Goal: Information Seeking & Learning: Learn about a topic

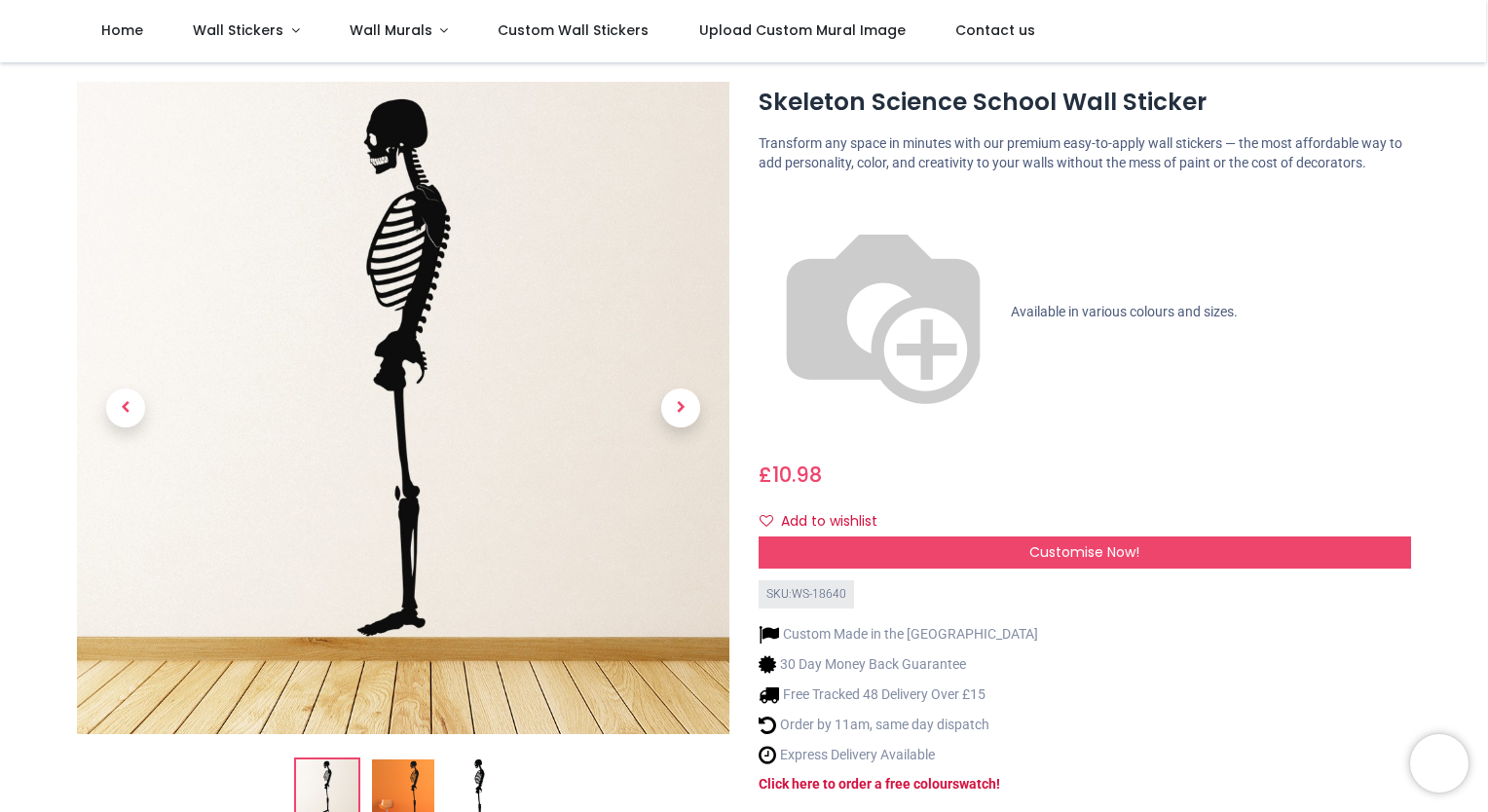
scroll to position [78, 0]
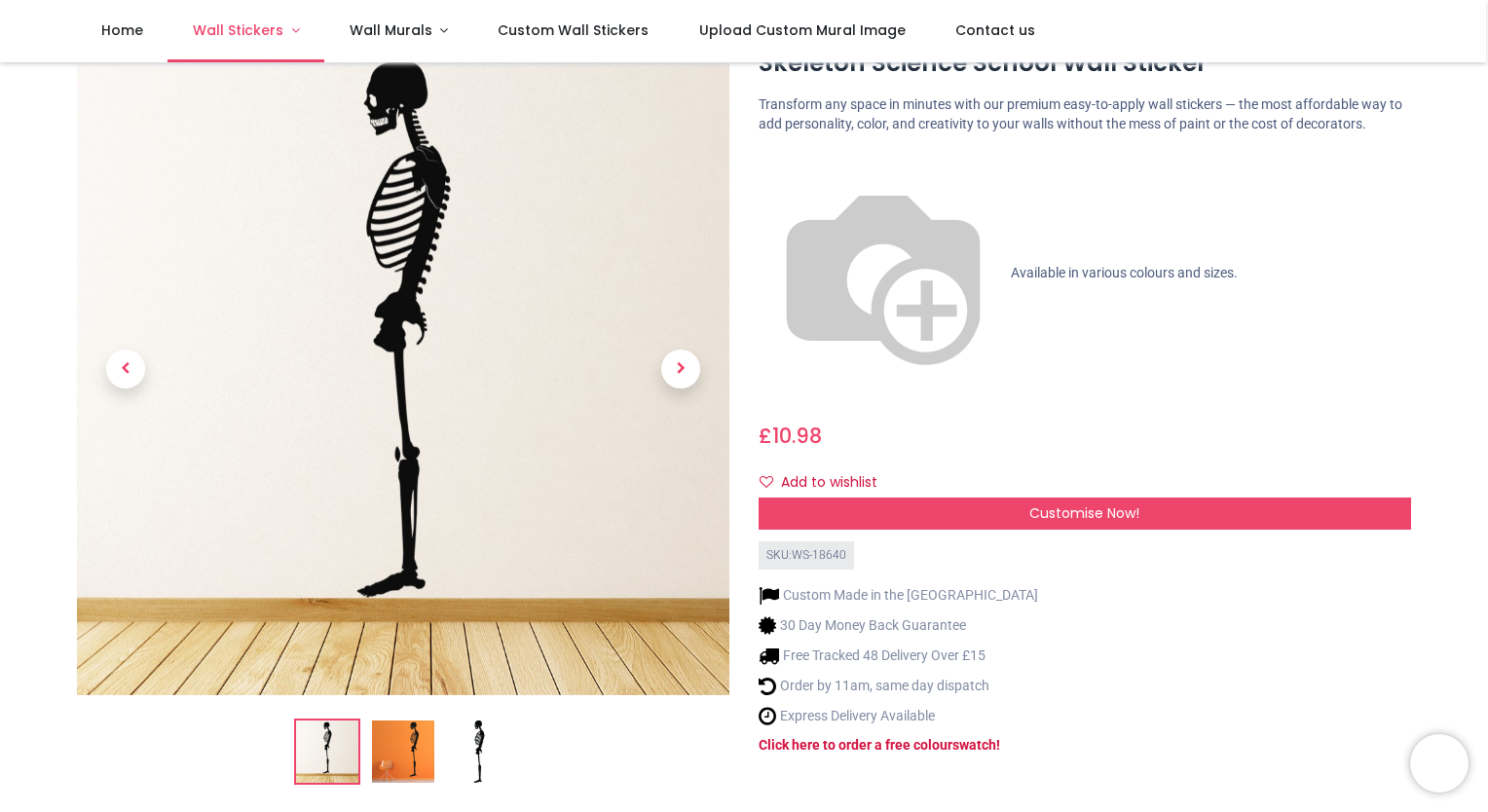
click at [259, 30] on span "Wall Stickers" at bounding box center [238, 31] width 91 height 20
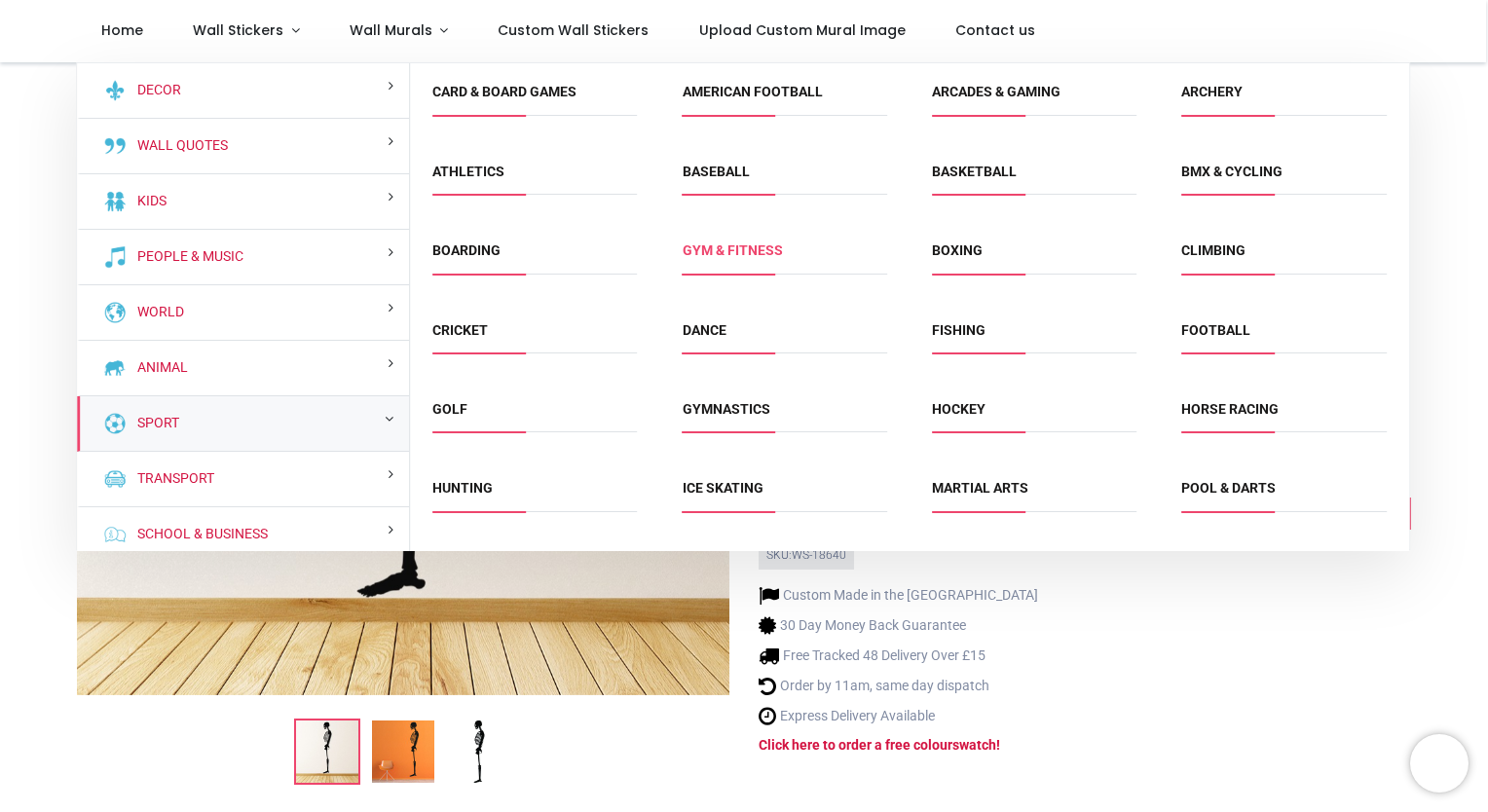
click at [742, 249] on link "Gym & fitness" at bounding box center [733, 250] width 101 height 16
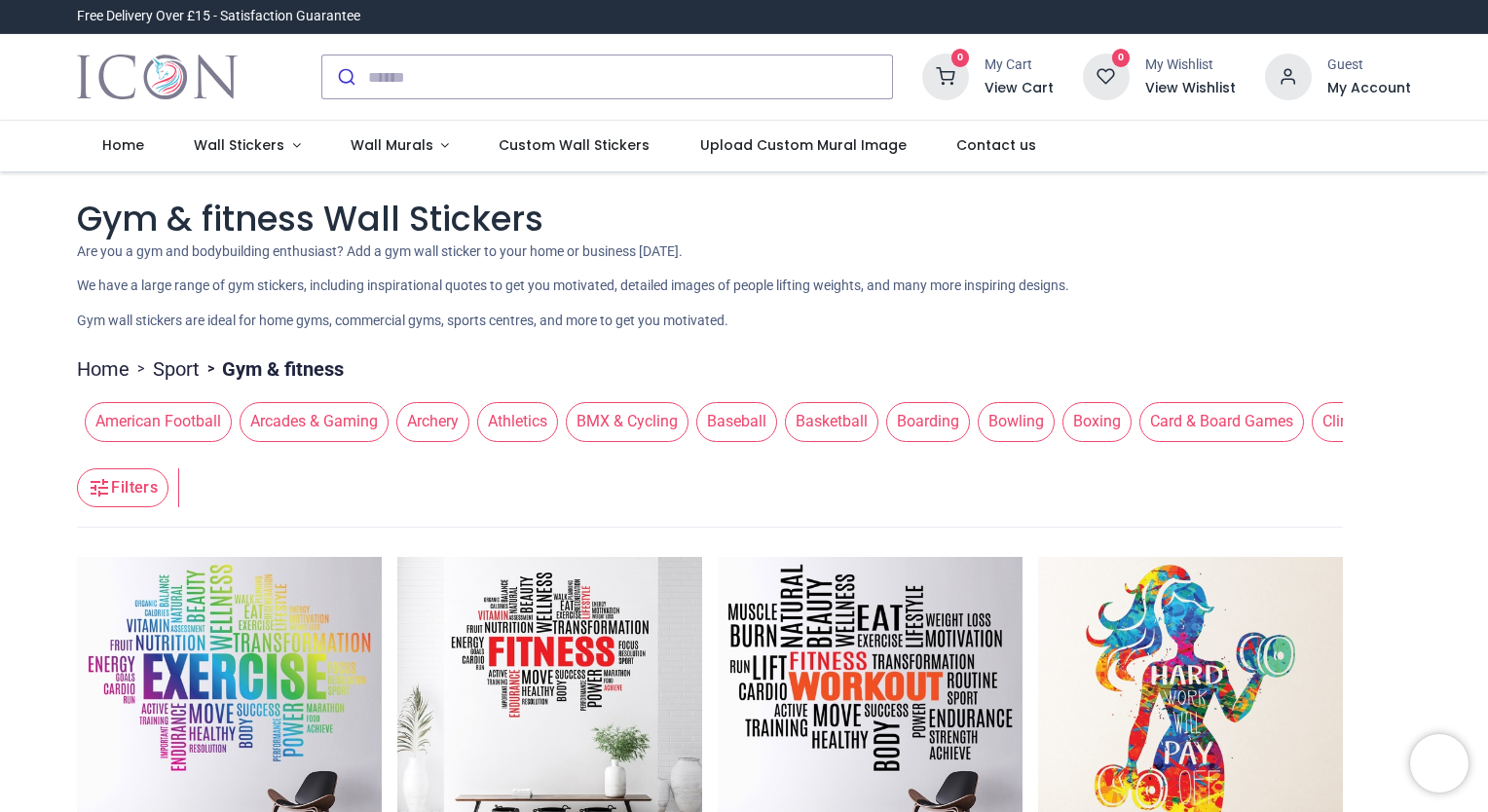
click at [1350, 275] on div "Gym & fitness Wall Stickers Are you a gym and bodybuilding enthusiast? Add a gy…" at bounding box center [744, 263] width 1334 height 136
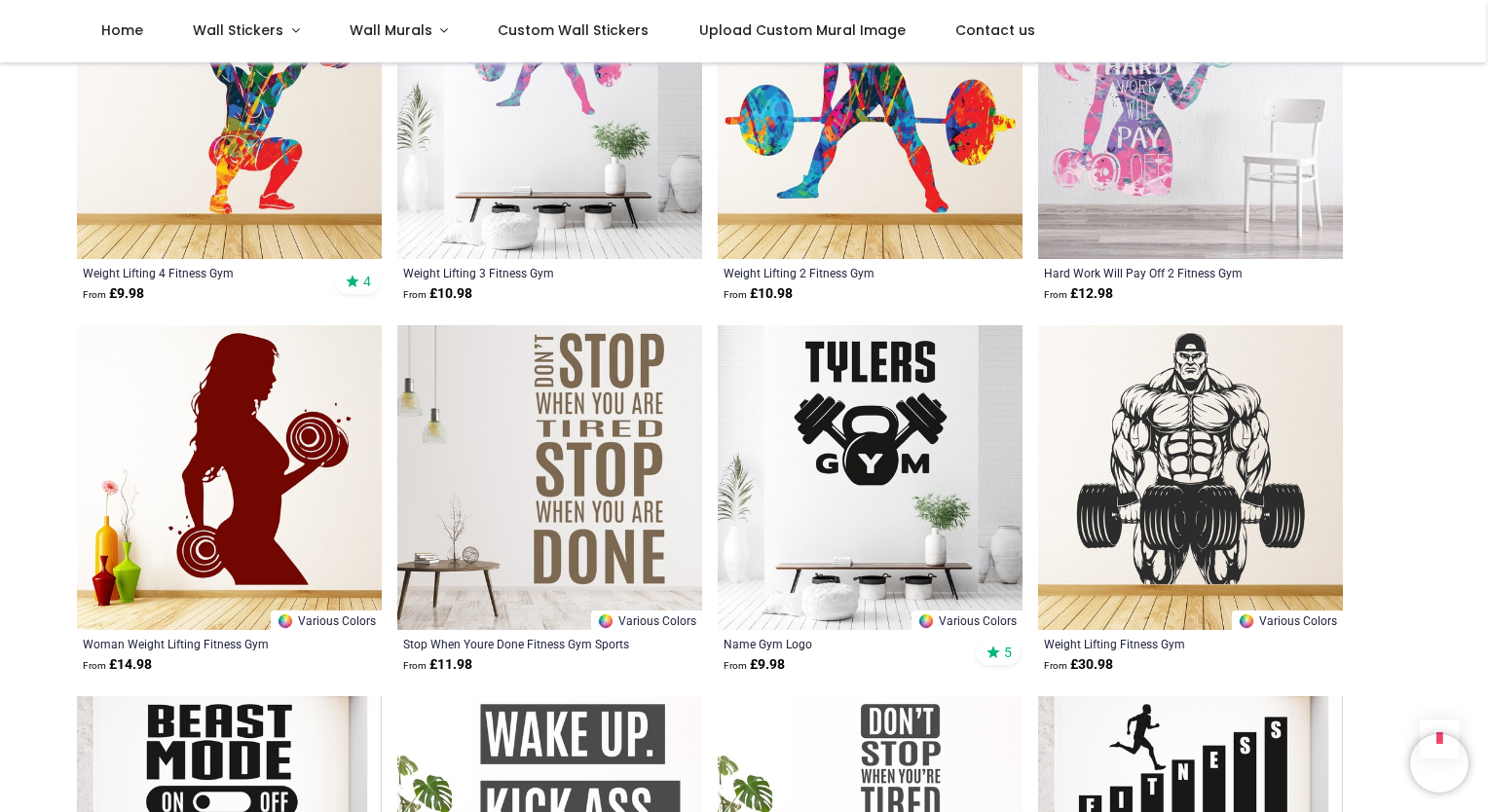
scroll to position [1636, 0]
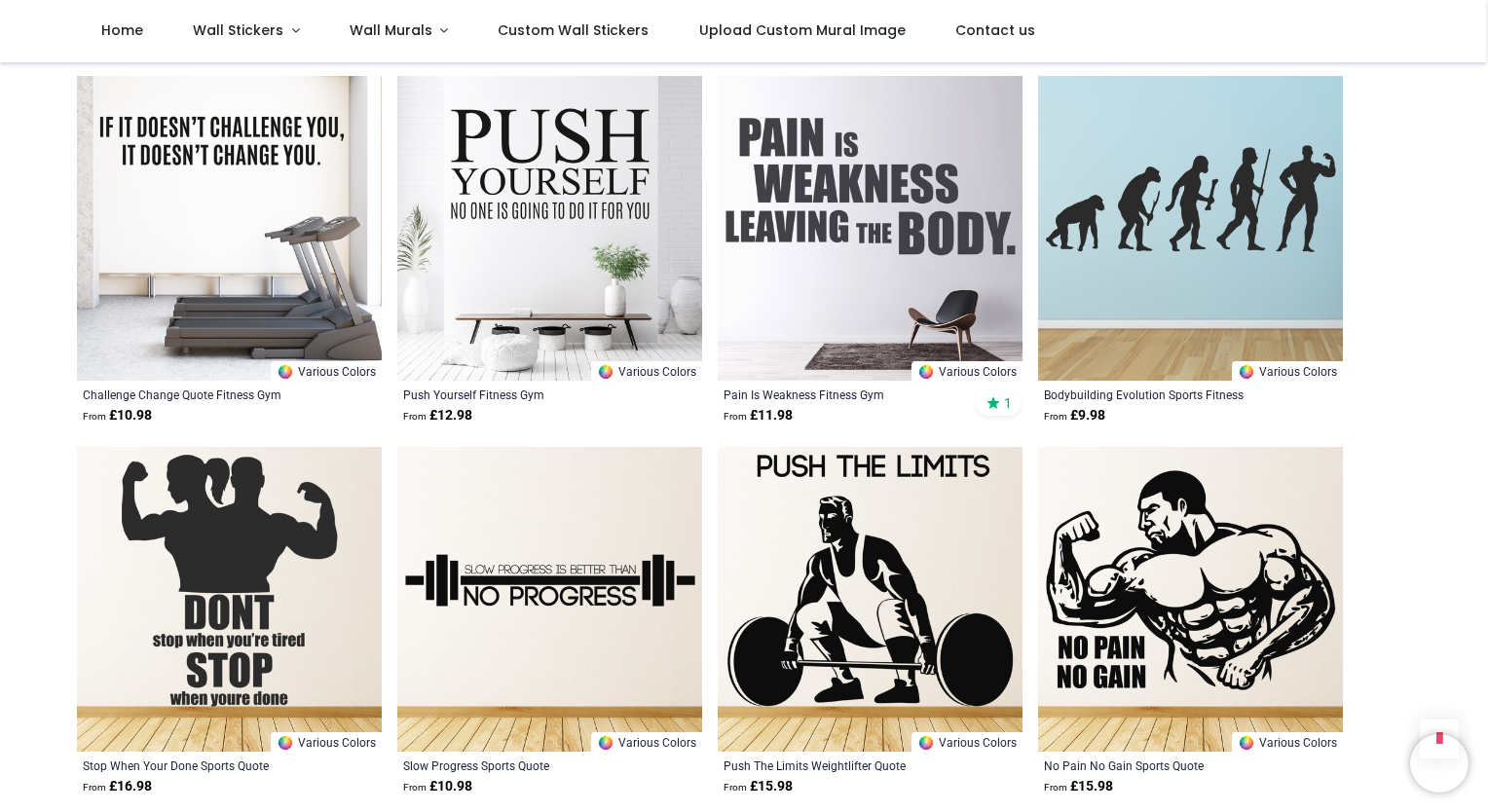
scroll to position [4829, 0]
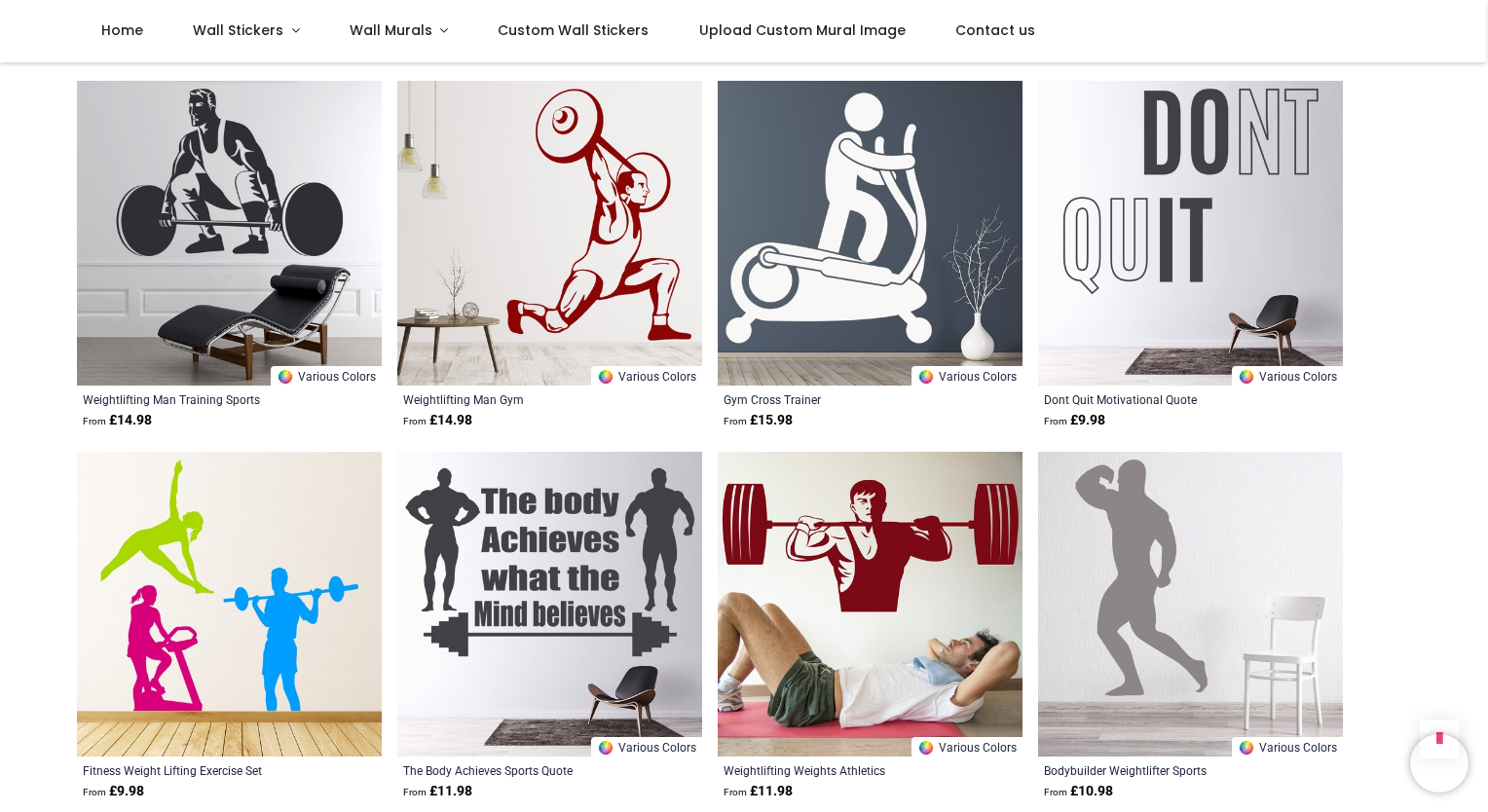
scroll to position [7477, 0]
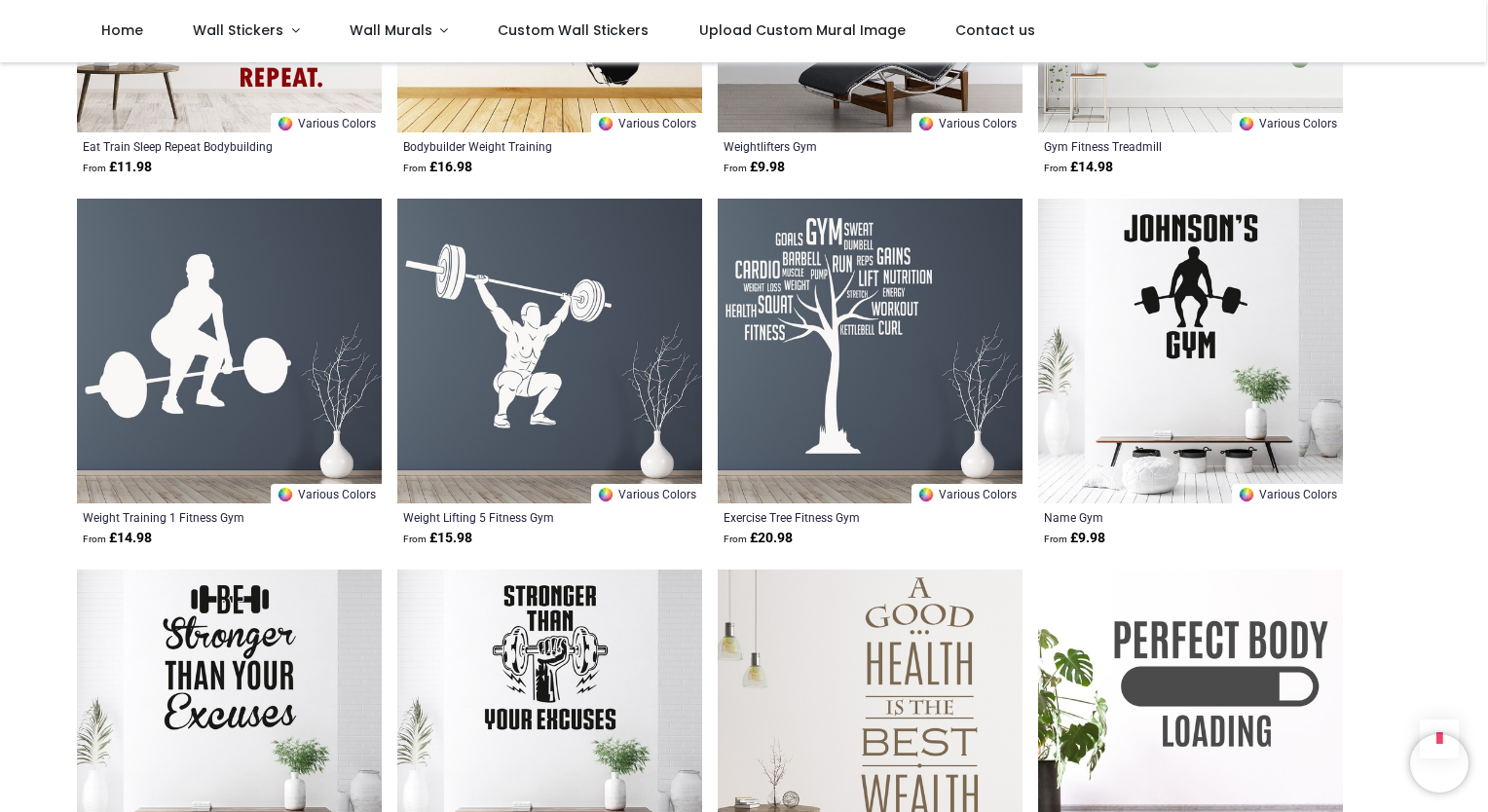
scroll to position [5724, 0]
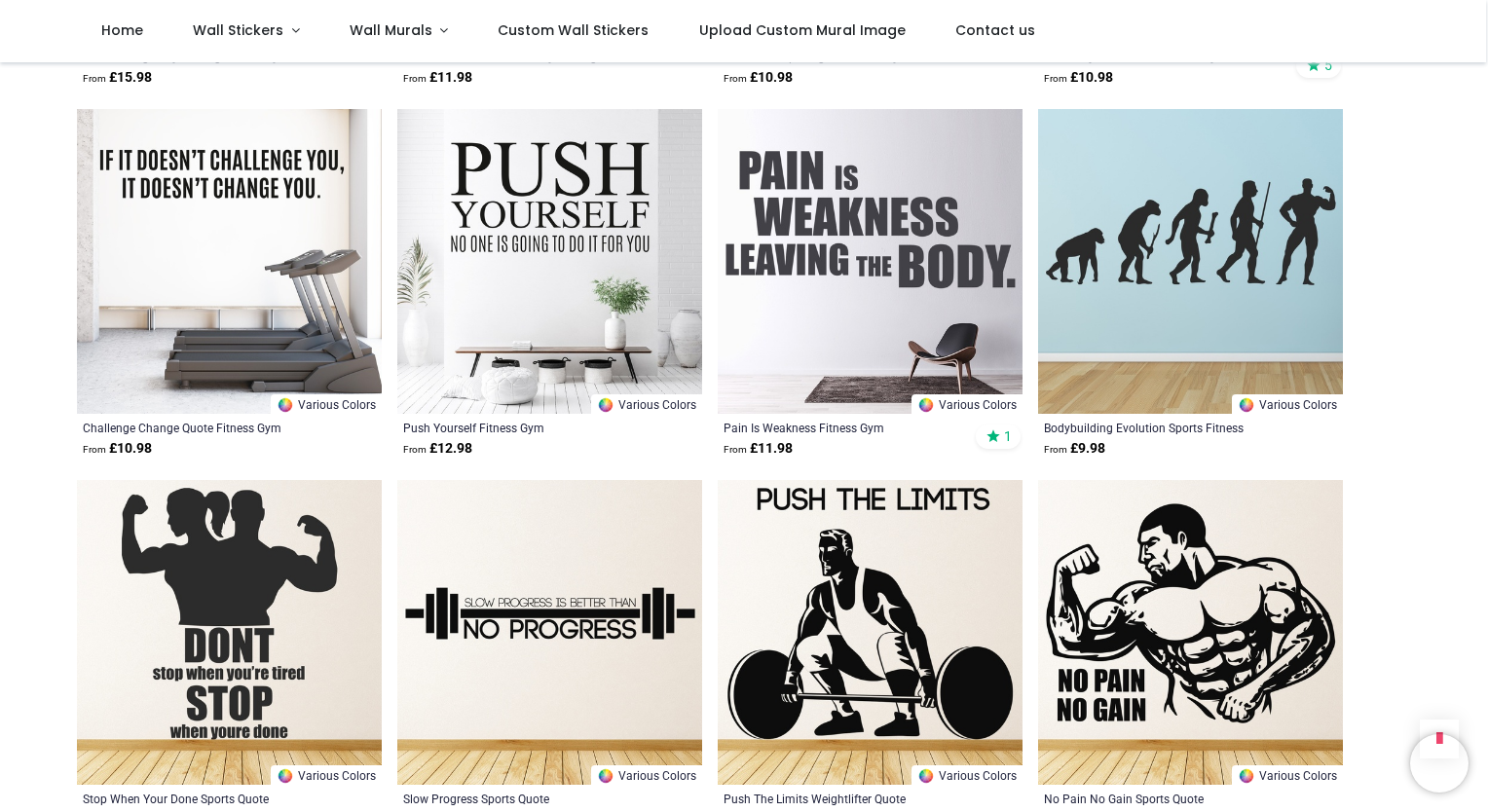
scroll to position [4790, 0]
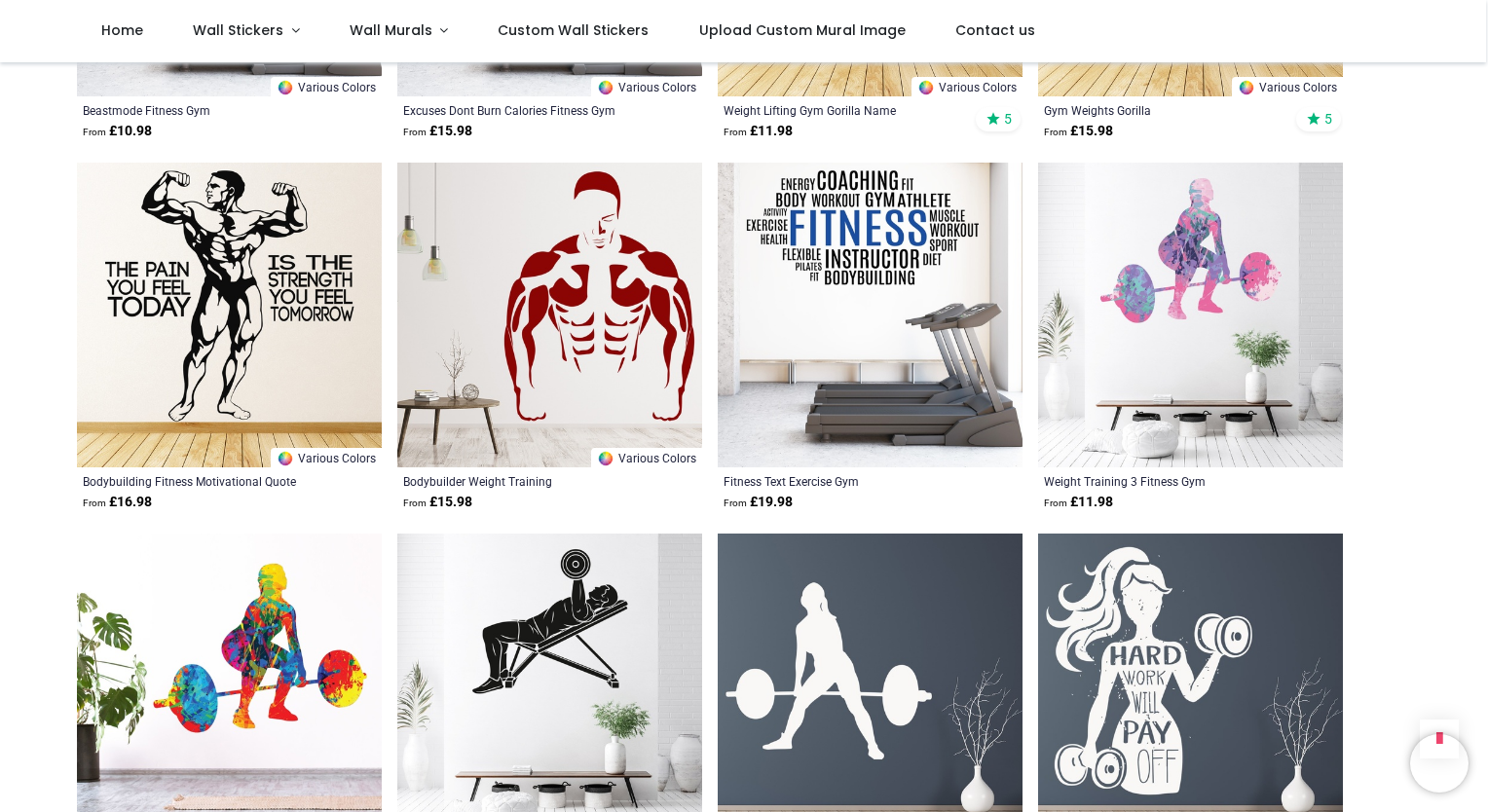
scroll to position [2881, 0]
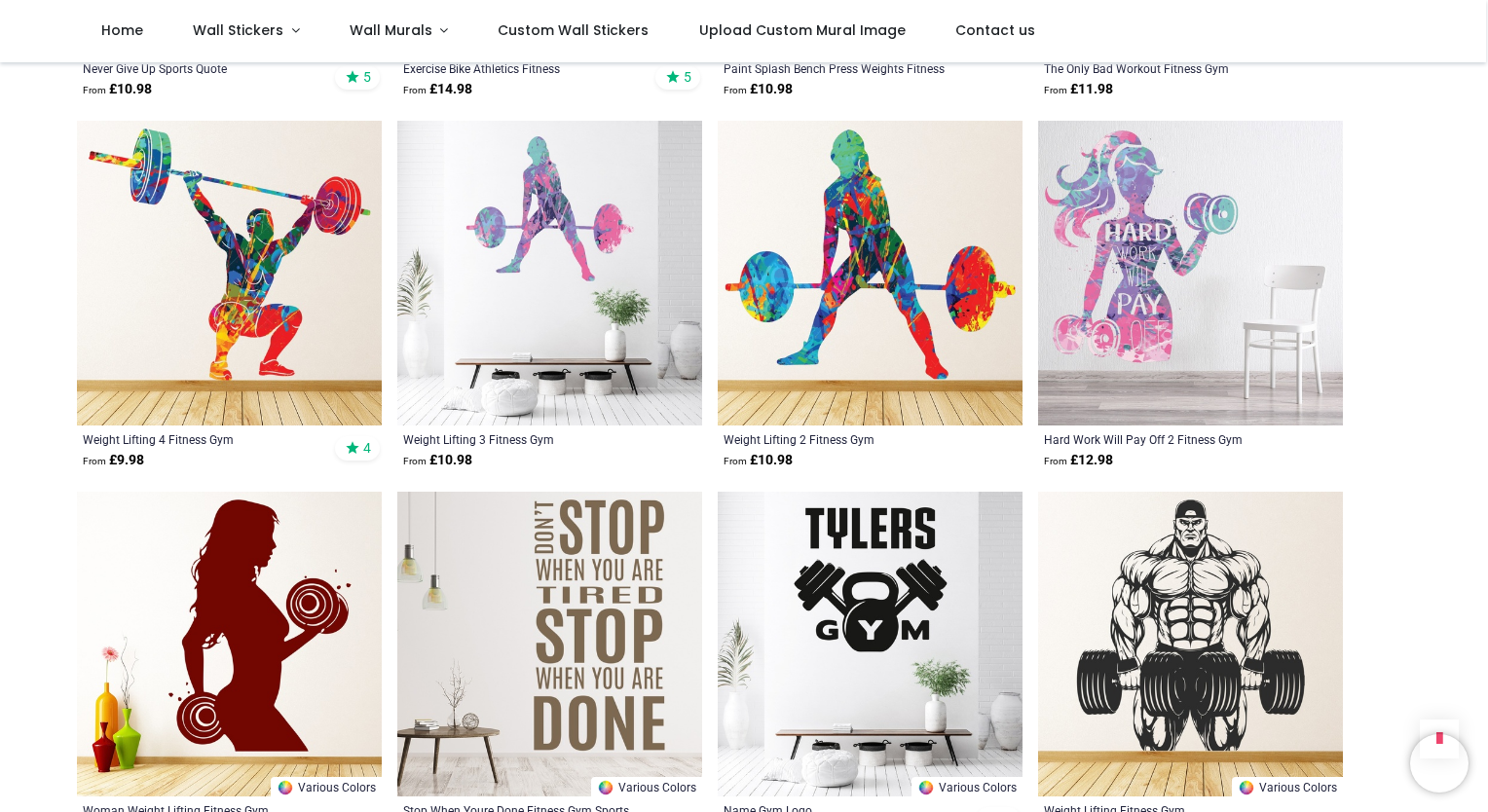
scroll to position [1480, 0]
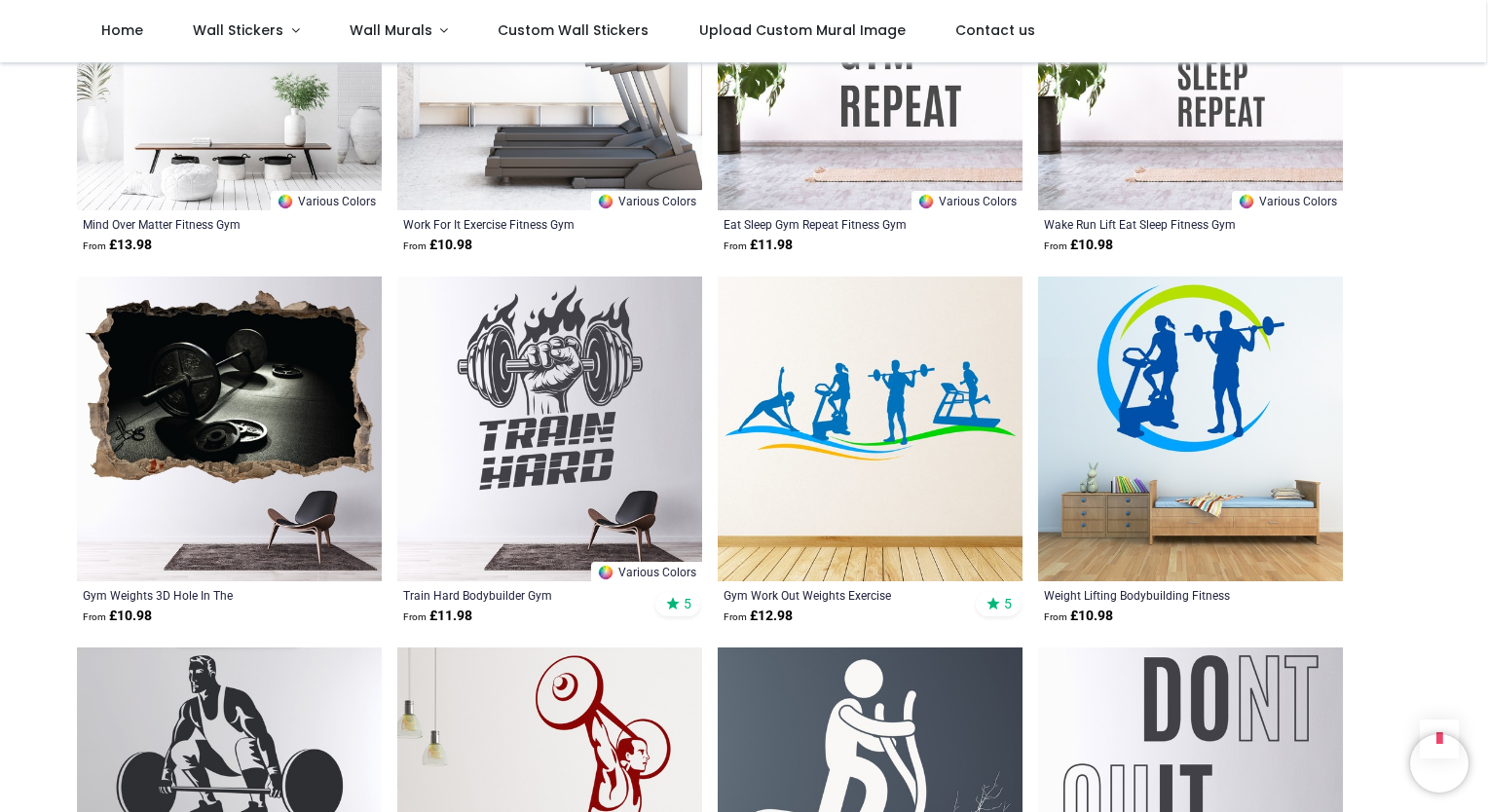
scroll to position [7010, 0]
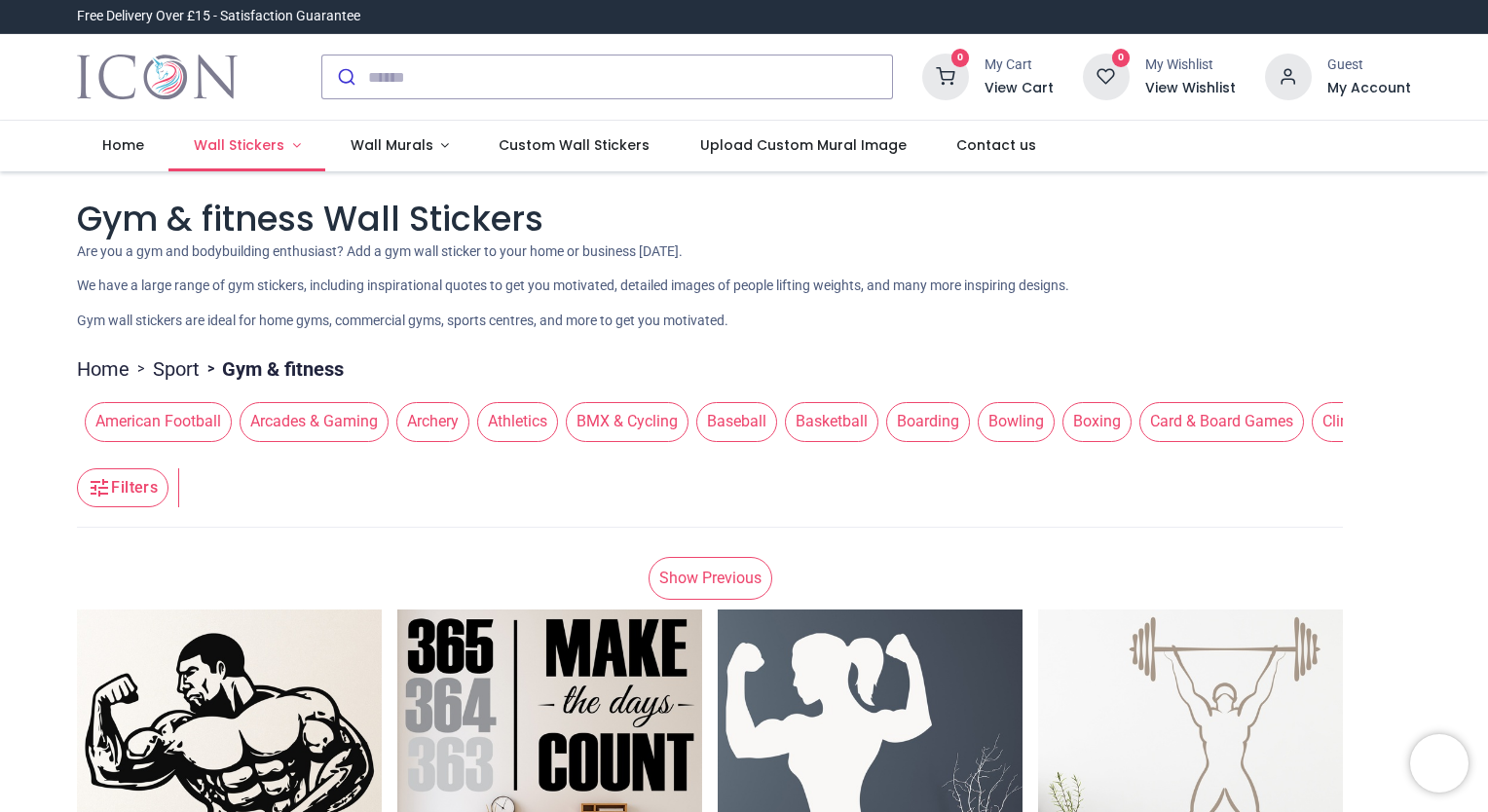
click at [304, 150] on link "Wall Stickers" at bounding box center [246, 146] width 157 height 50
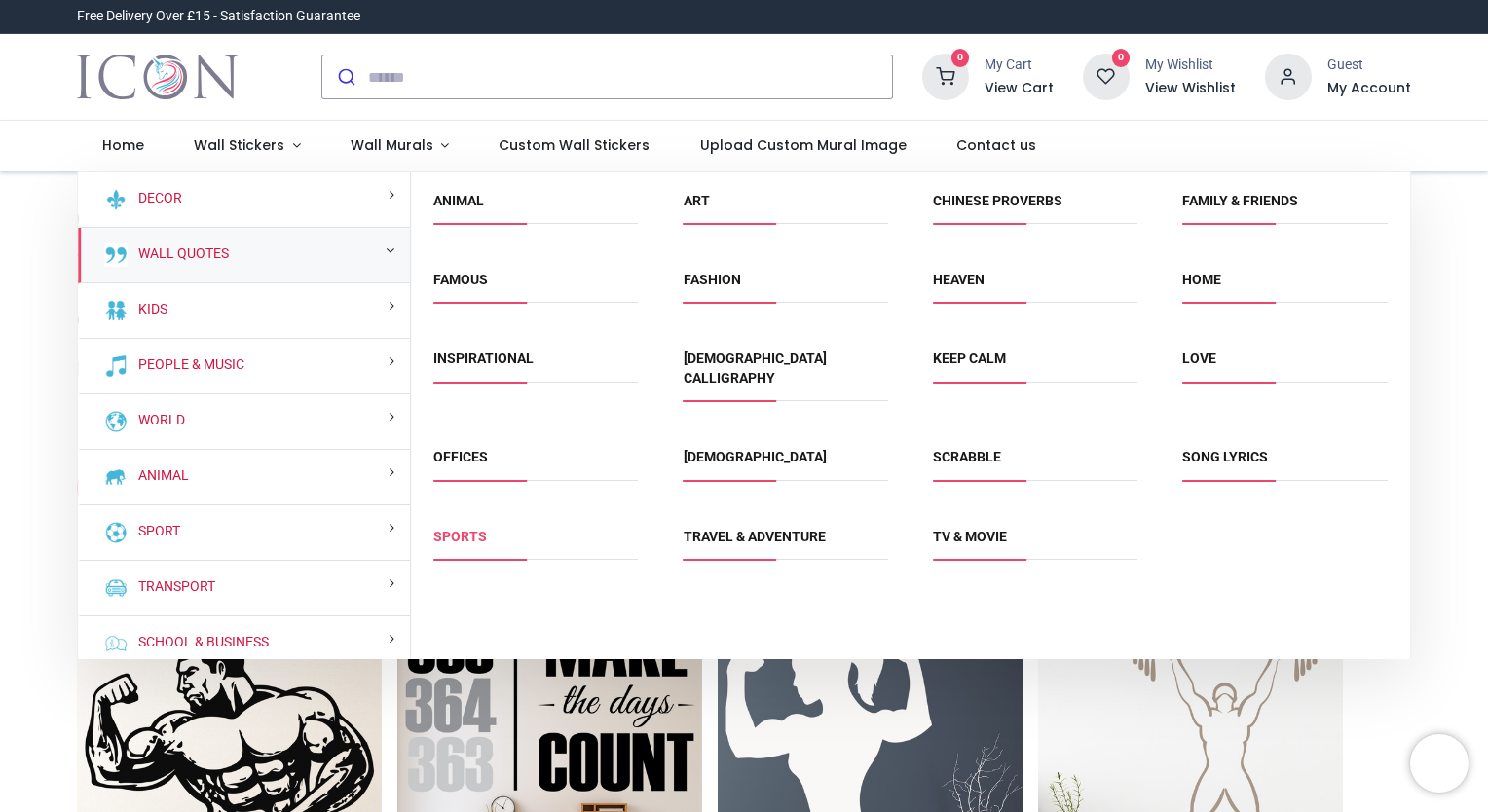
click at [451, 528] on link "Sports" at bounding box center [460, 536] width 53 height 16
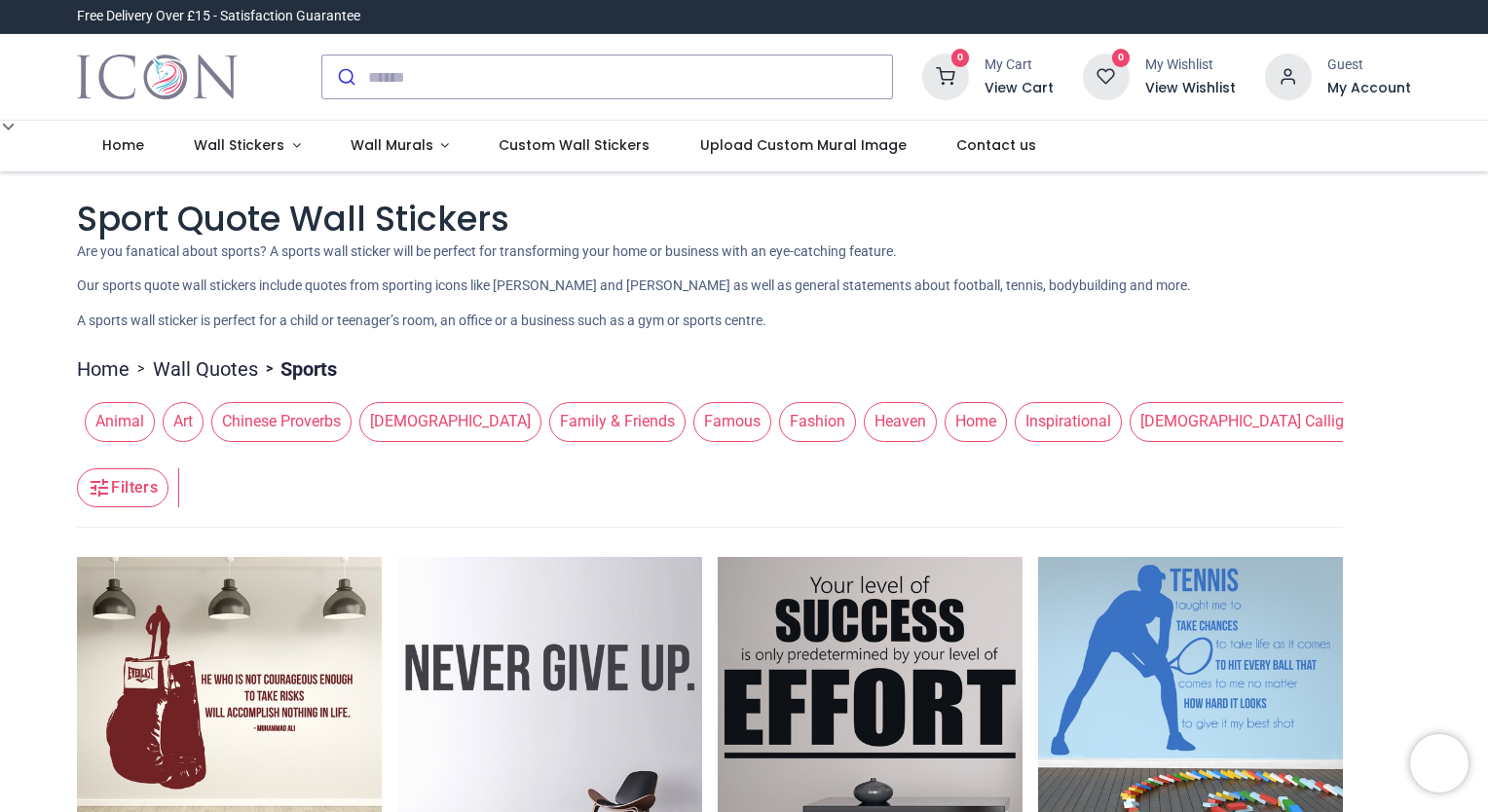
click at [797, 510] on header "Filters Filters" at bounding box center [710, 488] width 1265 height 78
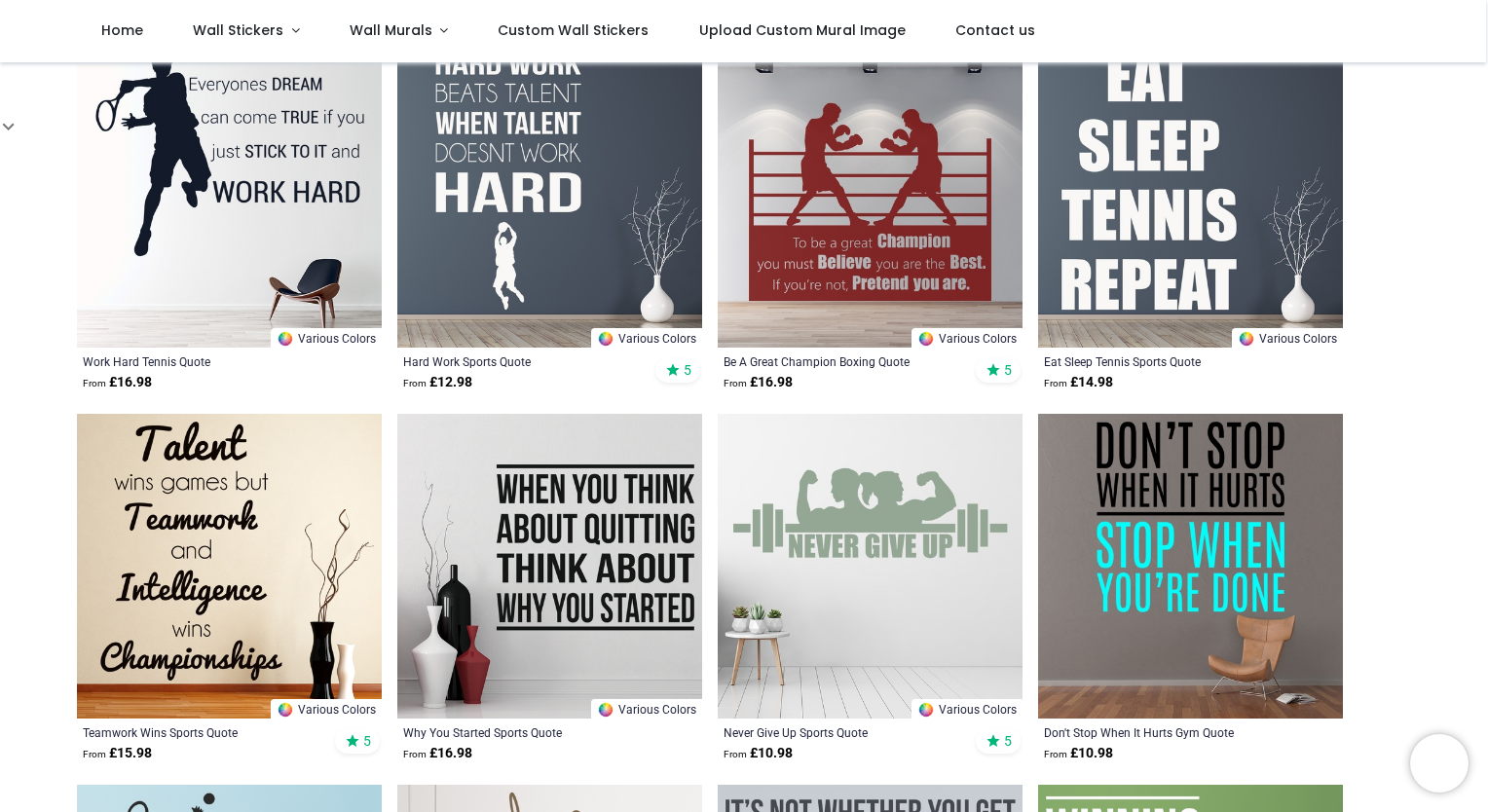
scroll to position [818, 0]
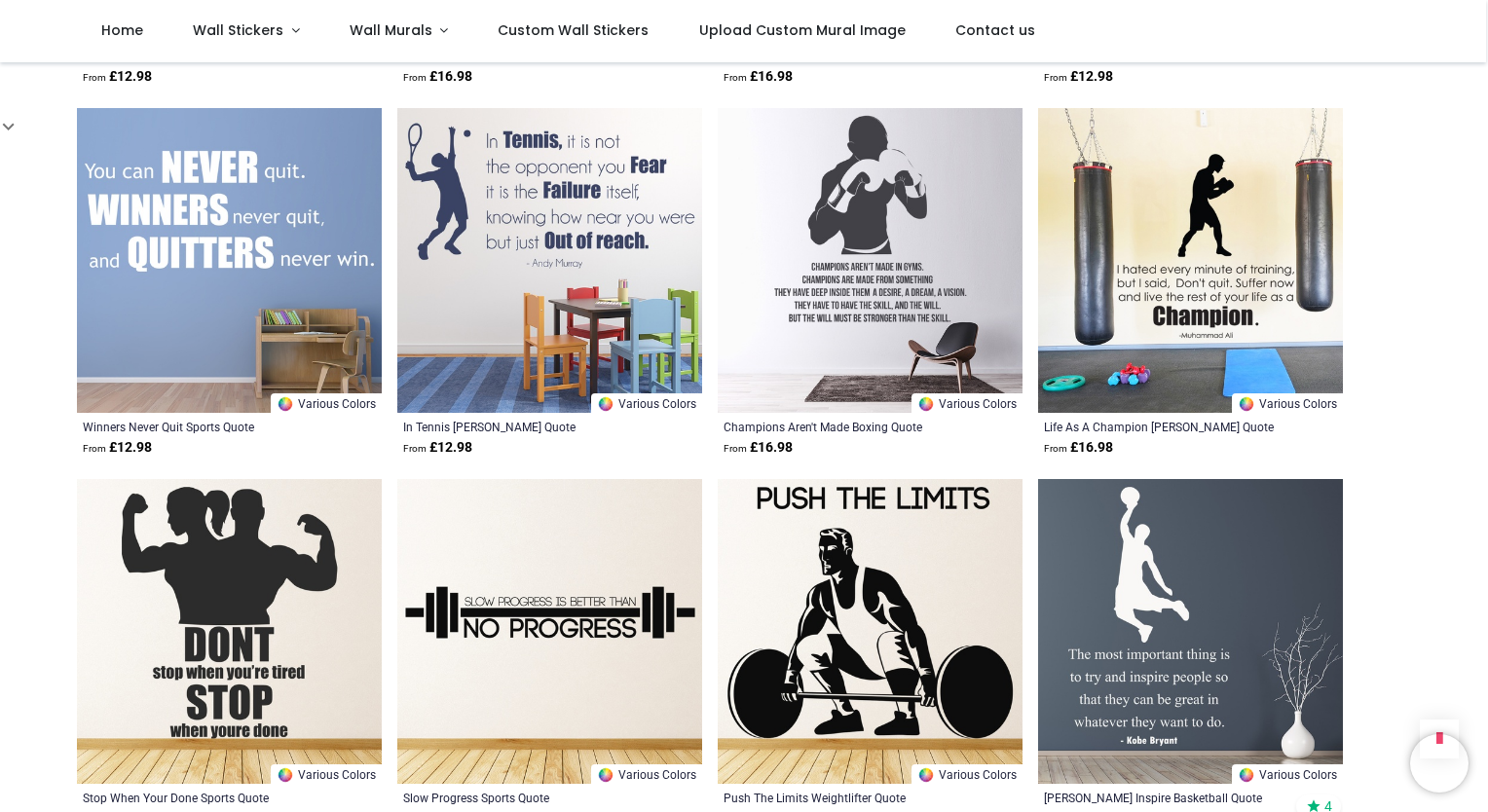
scroll to position [2999, 0]
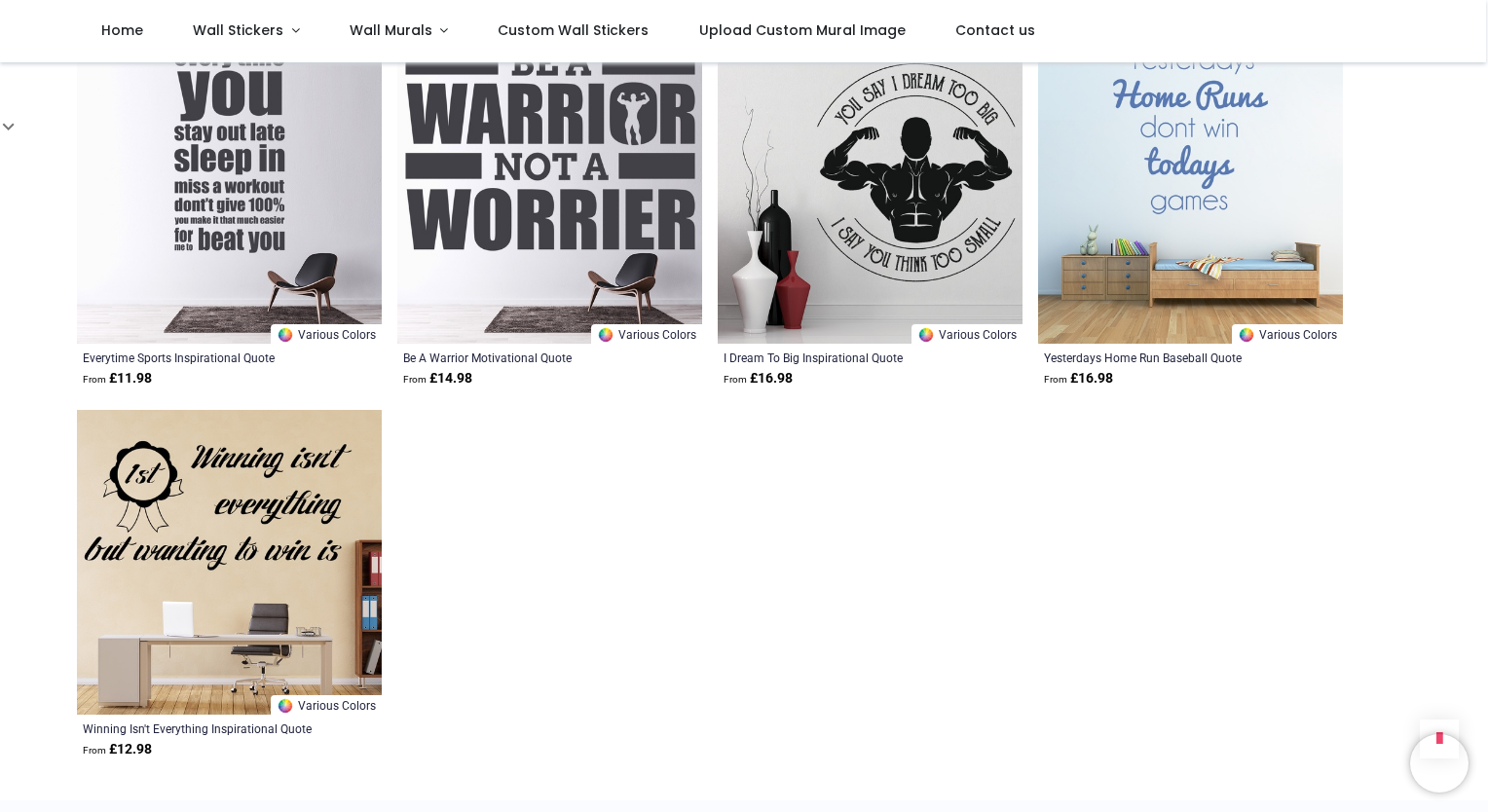
scroll to position [5608, 0]
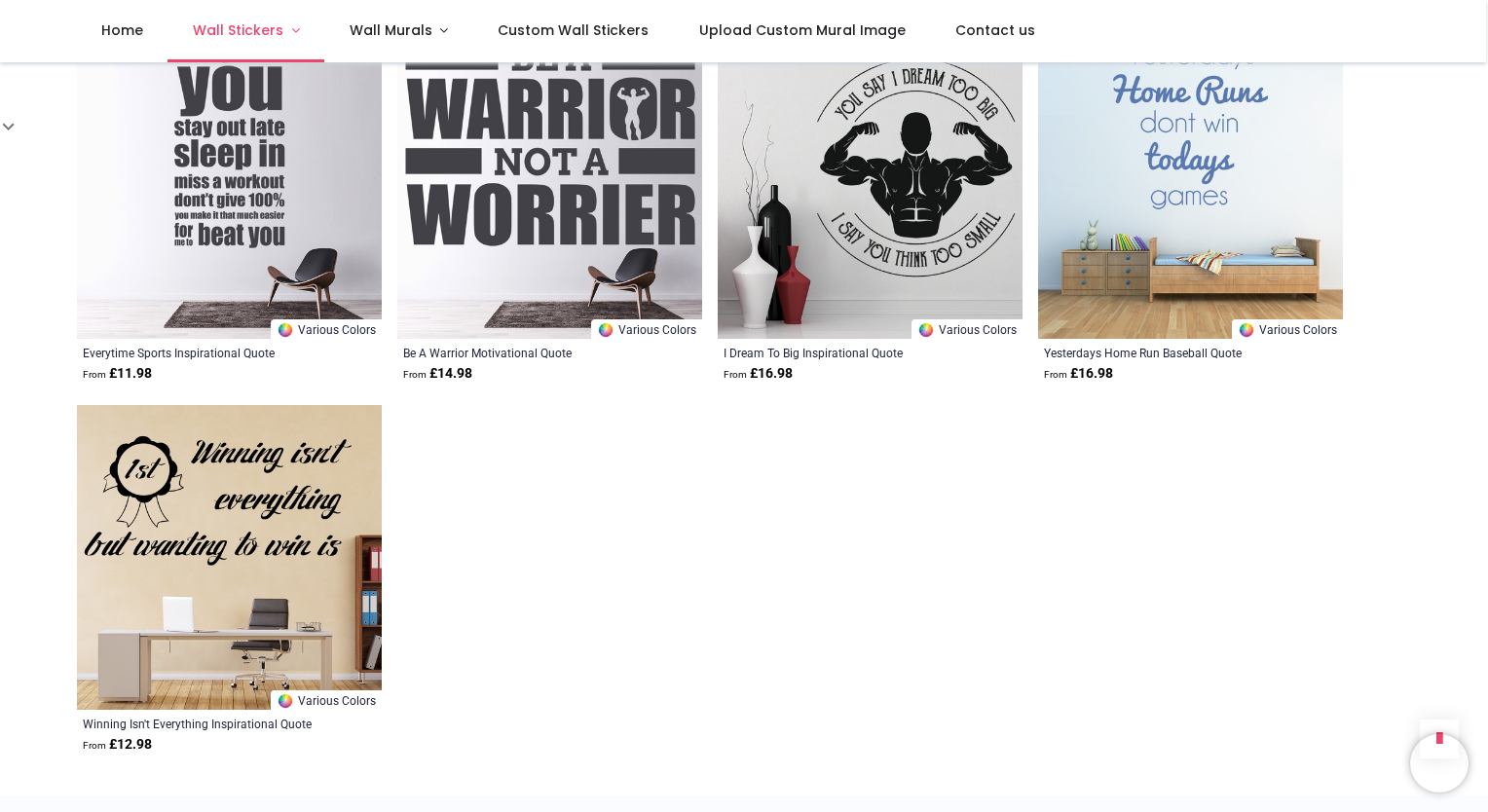
click at [277, 34] on span "Wall Stickers" at bounding box center [238, 31] width 91 height 20
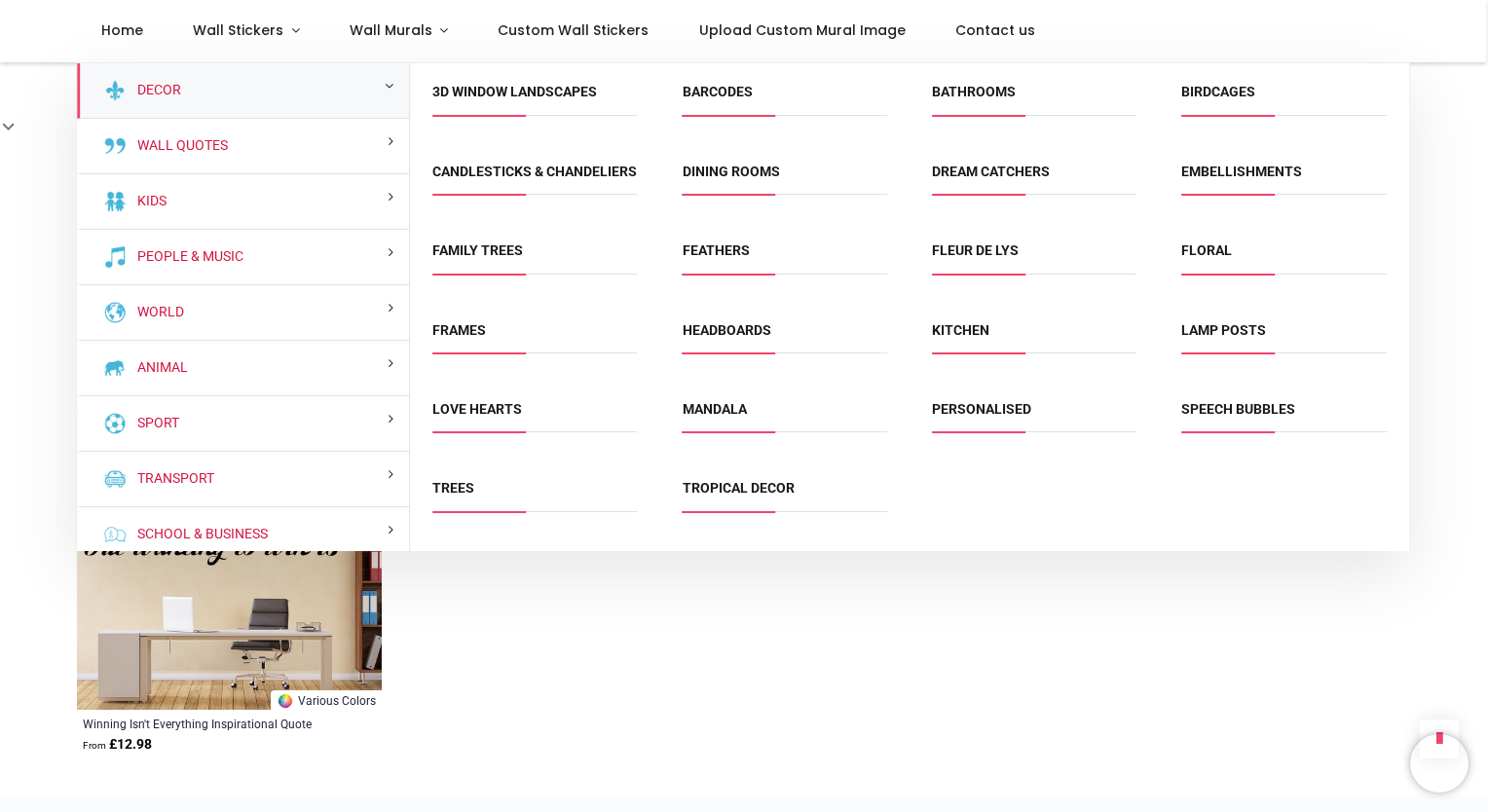
click at [392, 87] on div "Decor" at bounding box center [242, 91] width 332 height 55
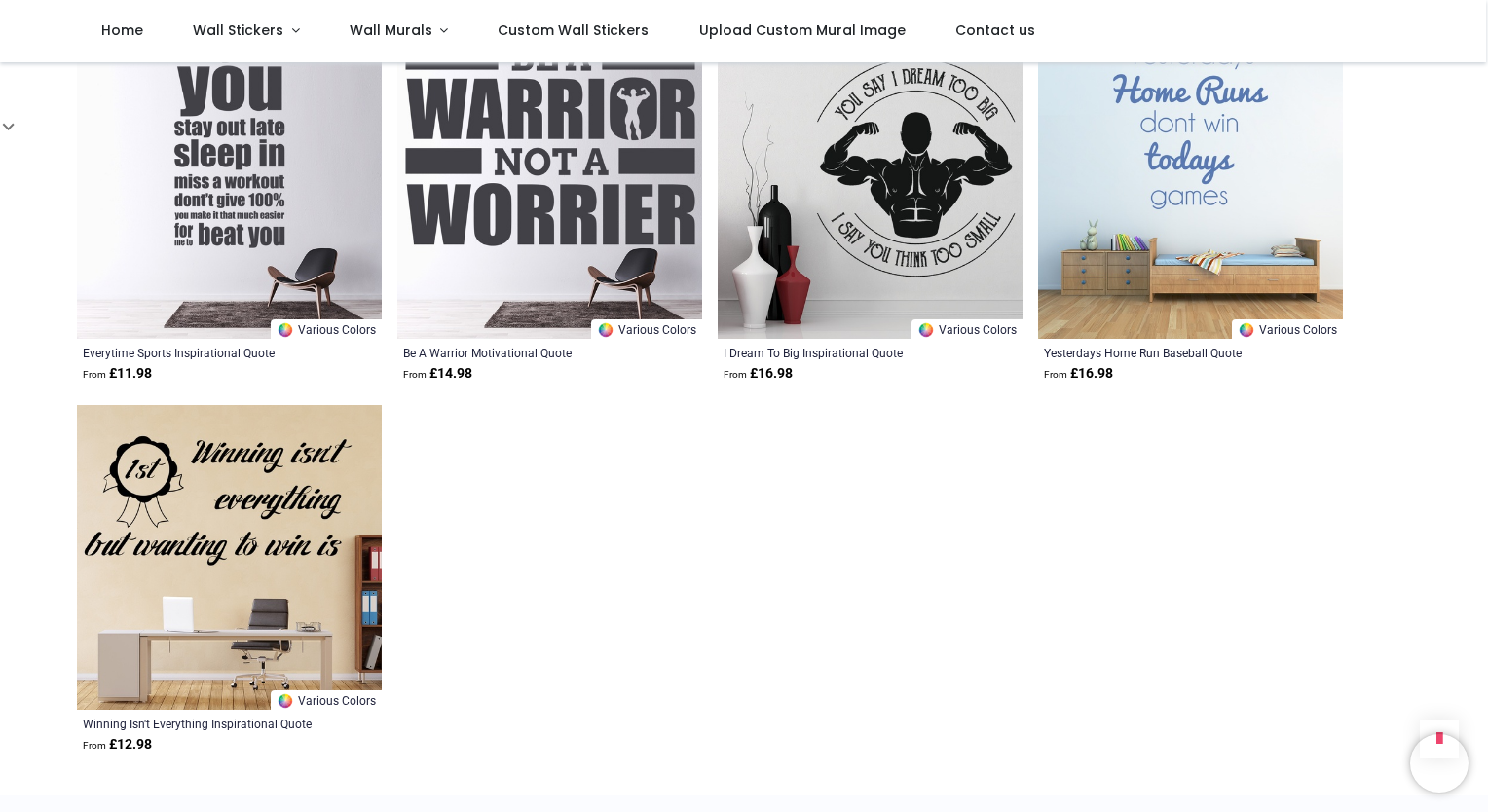
scroll to position [4897, 0]
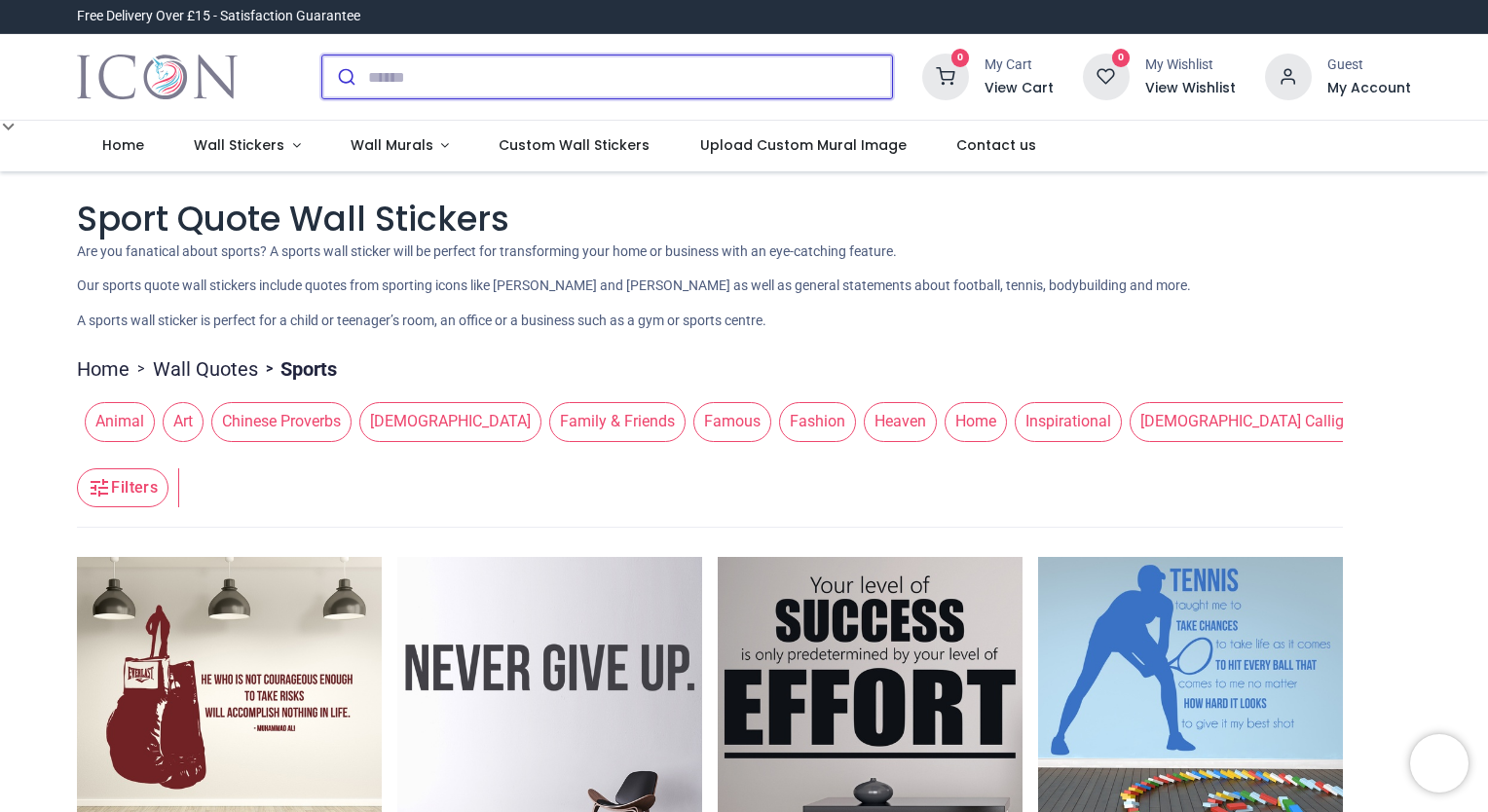
click at [558, 74] on input "search" at bounding box center [630, 76] width 524 height 42
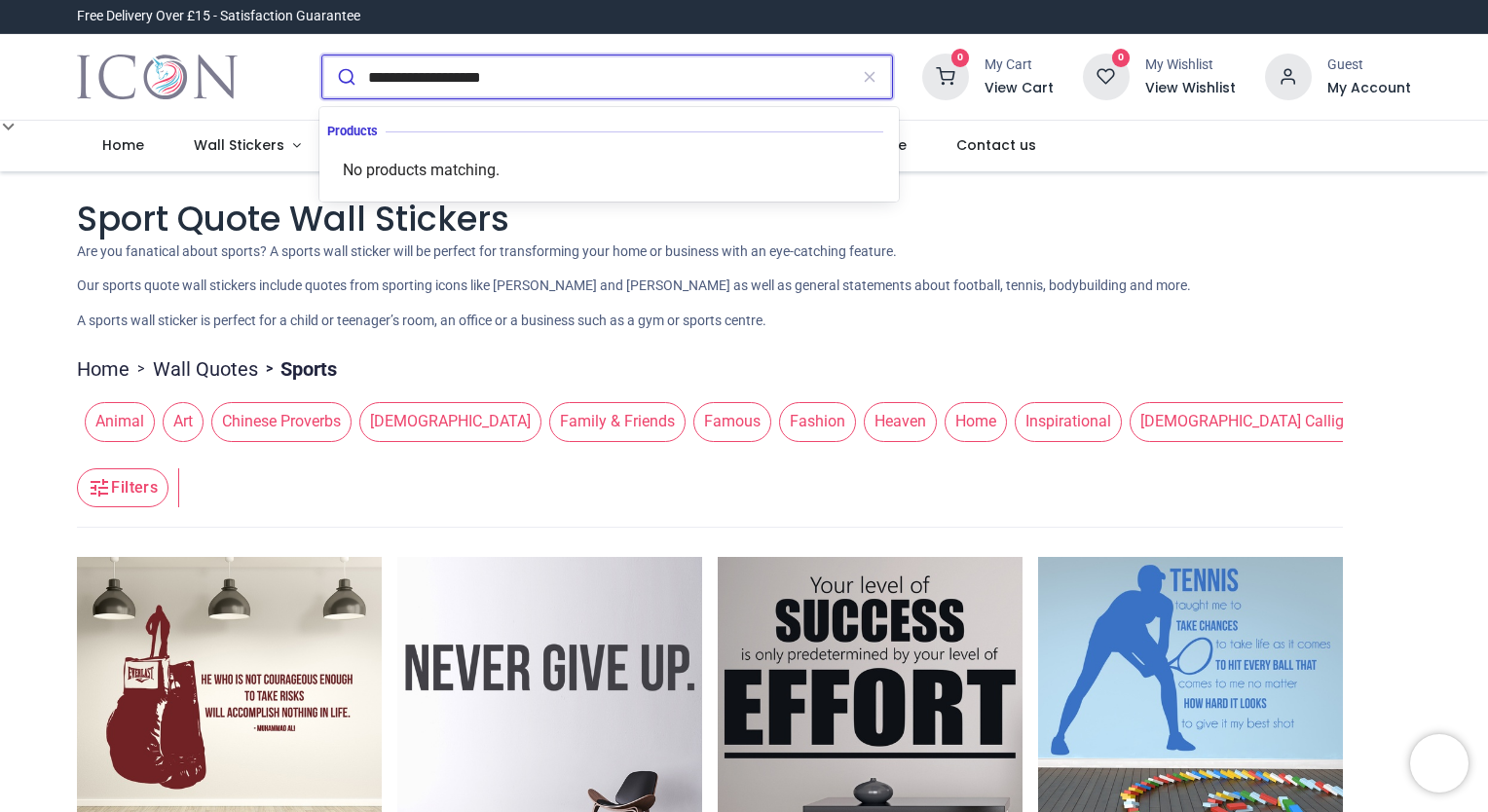
type input "**********"
click at [322, 55] on button "submit" at bounding box center [345, 76] width 45 height 42
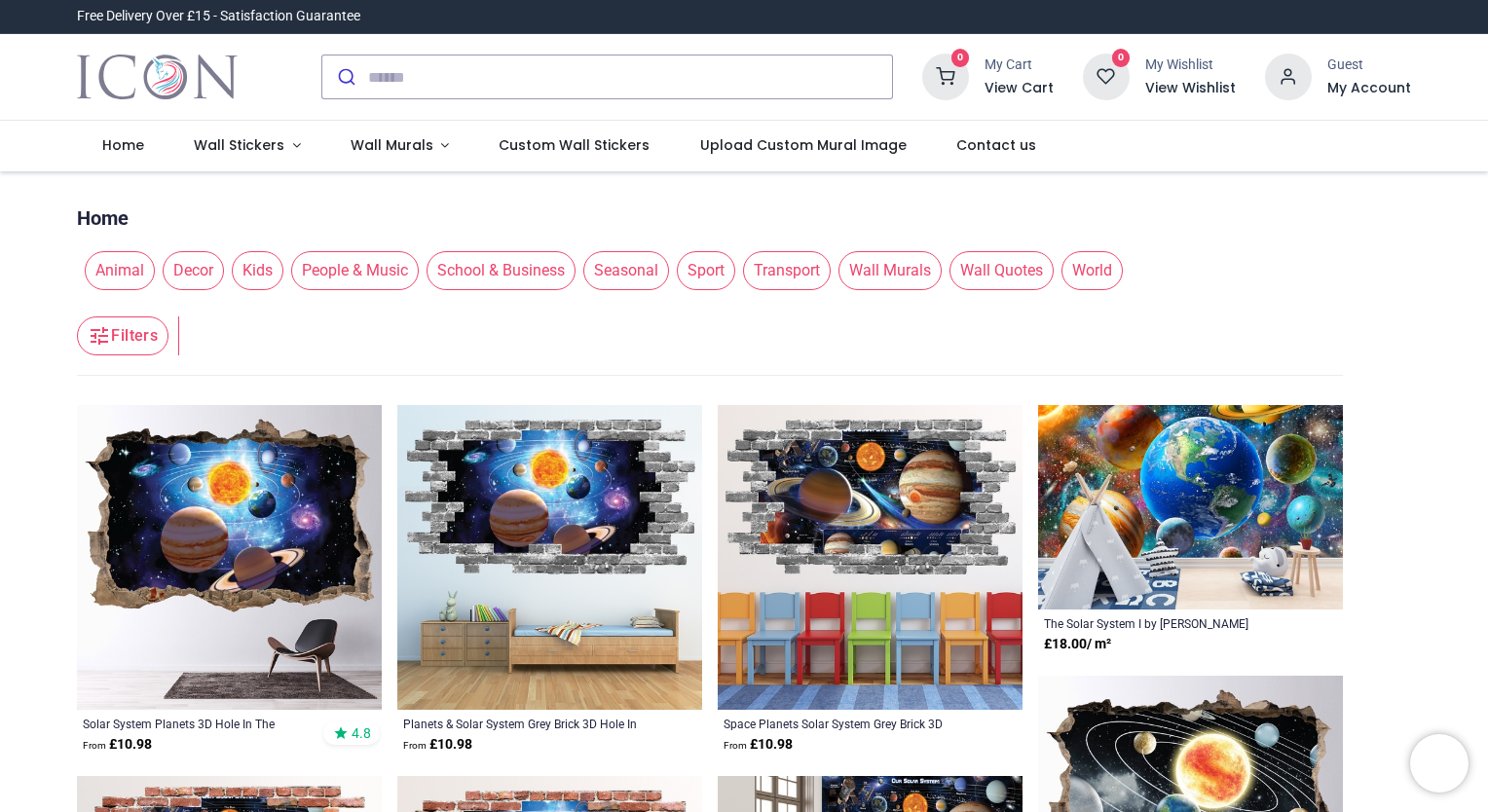
click at [1214, 252] on div "Animal Decor Kids People & Music School & Business Seasonal Sport Transport Wal…" at bounding box center [710, 270] width 1265 height 54
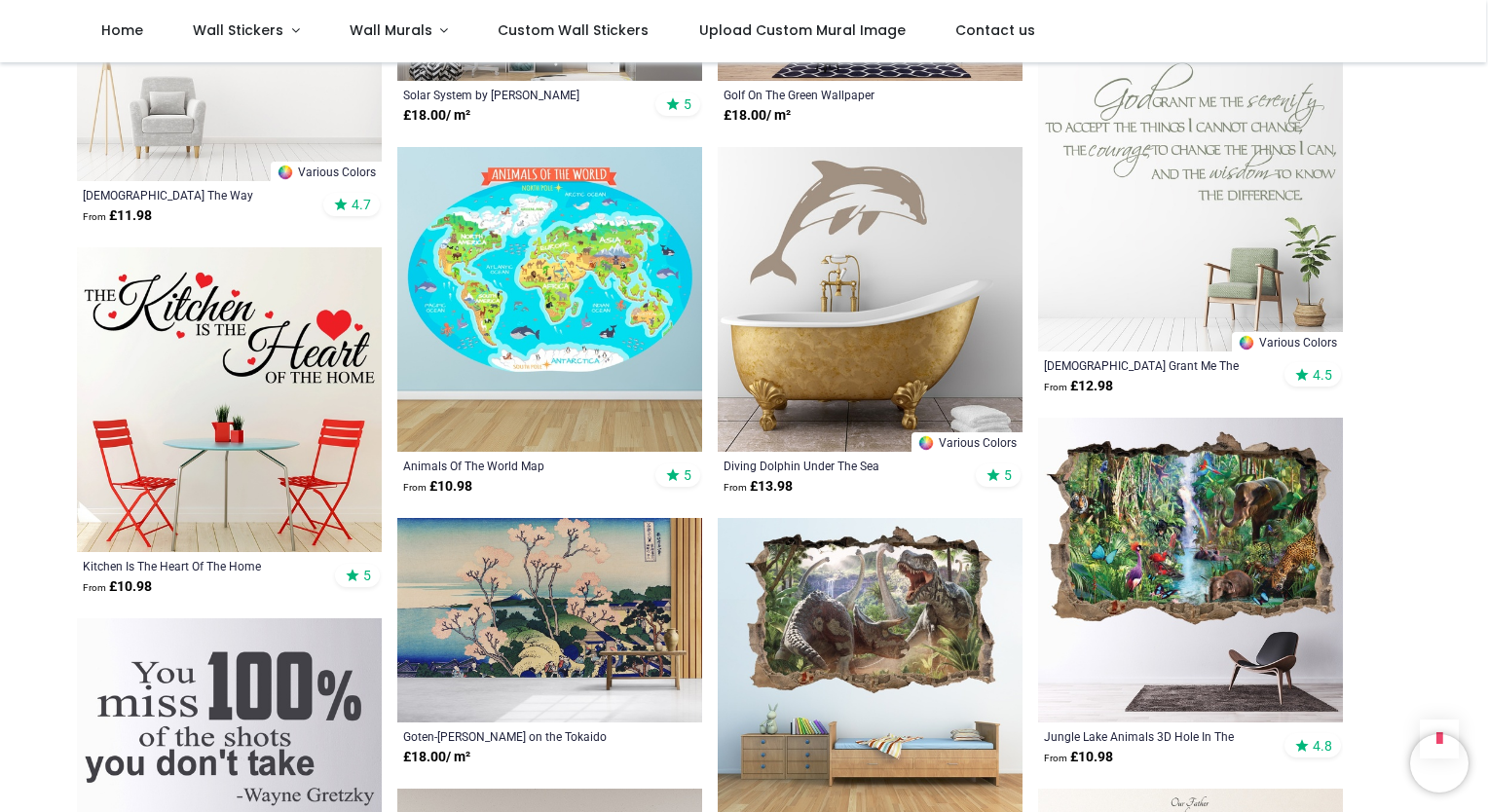
scroll to position [2648, 0]
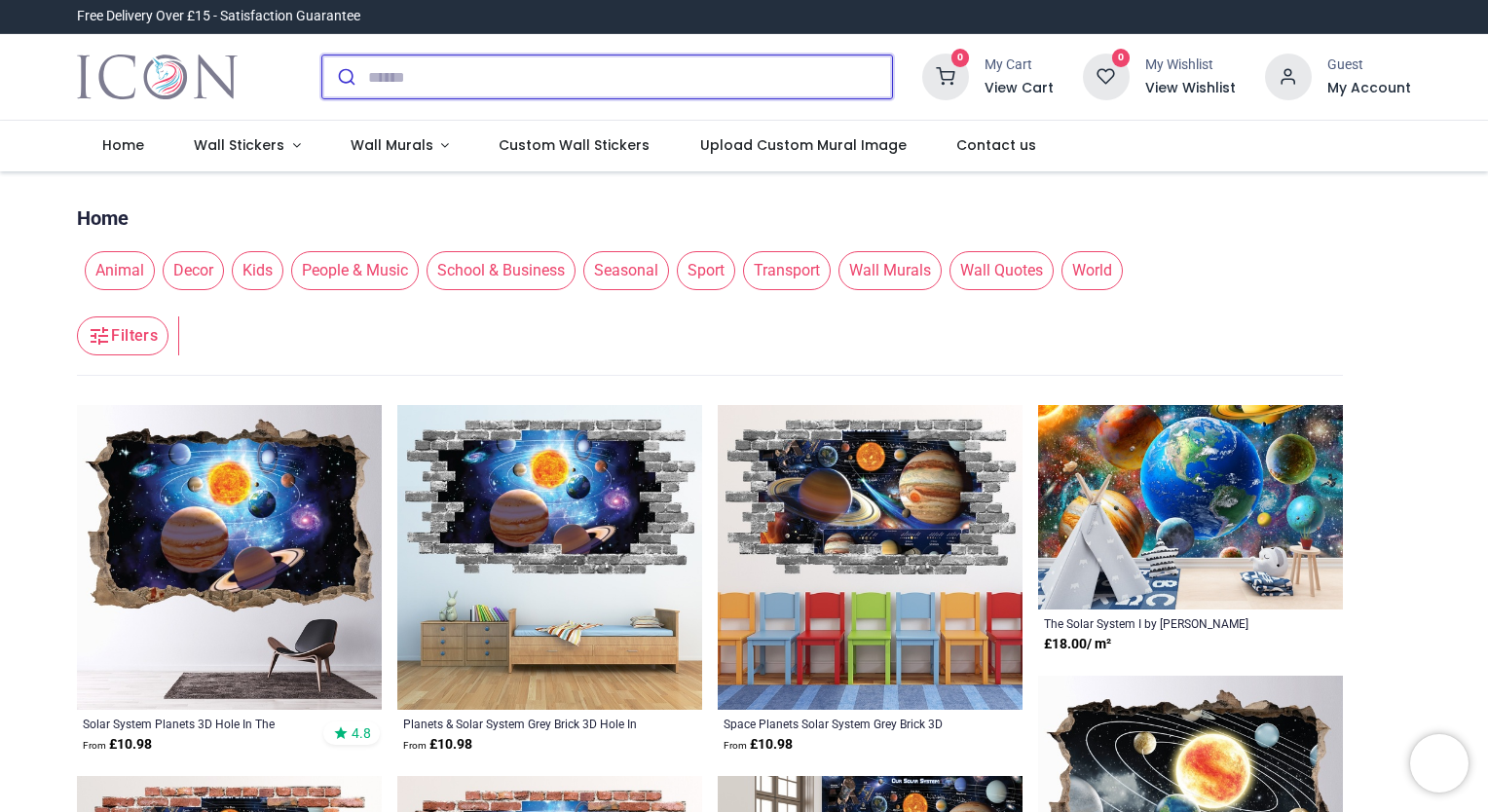
click at [415, 91] on input "search" at bounding box center [630, 76] width 524 height 42
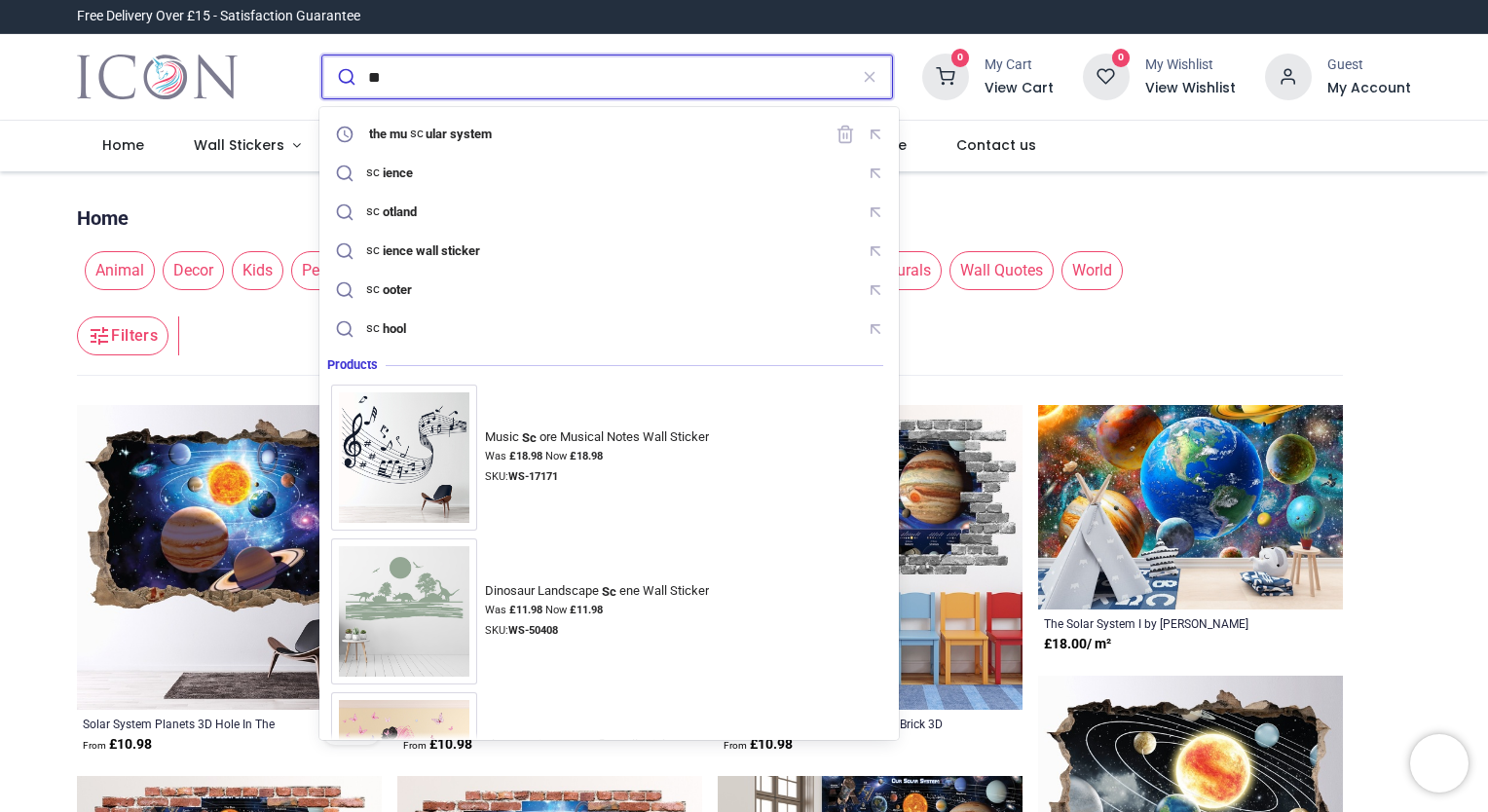
type input "*"
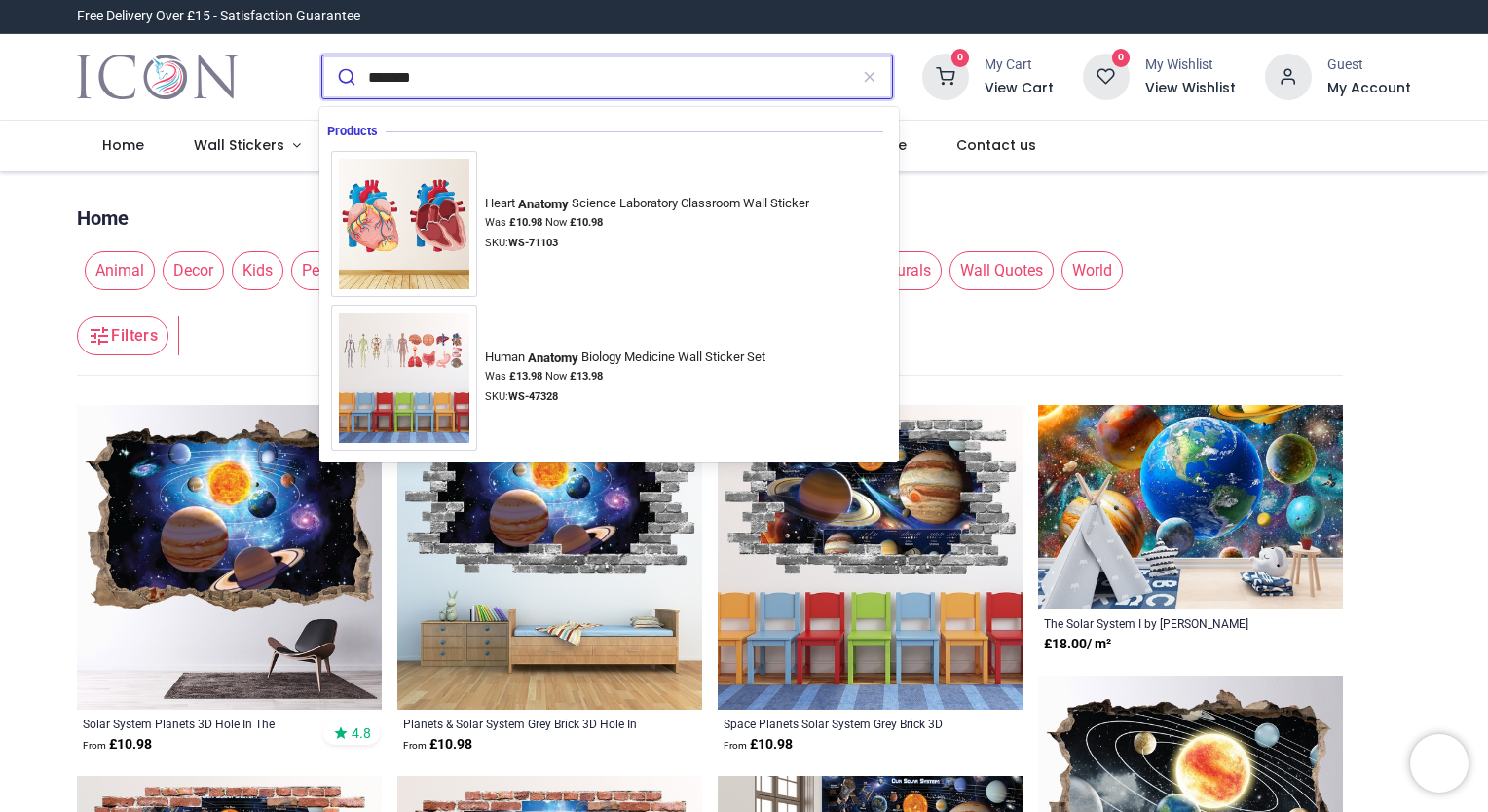
type input "*******"
click at [322, 55] on button "submit" at bounding box center [345, 76] width 45 height 42
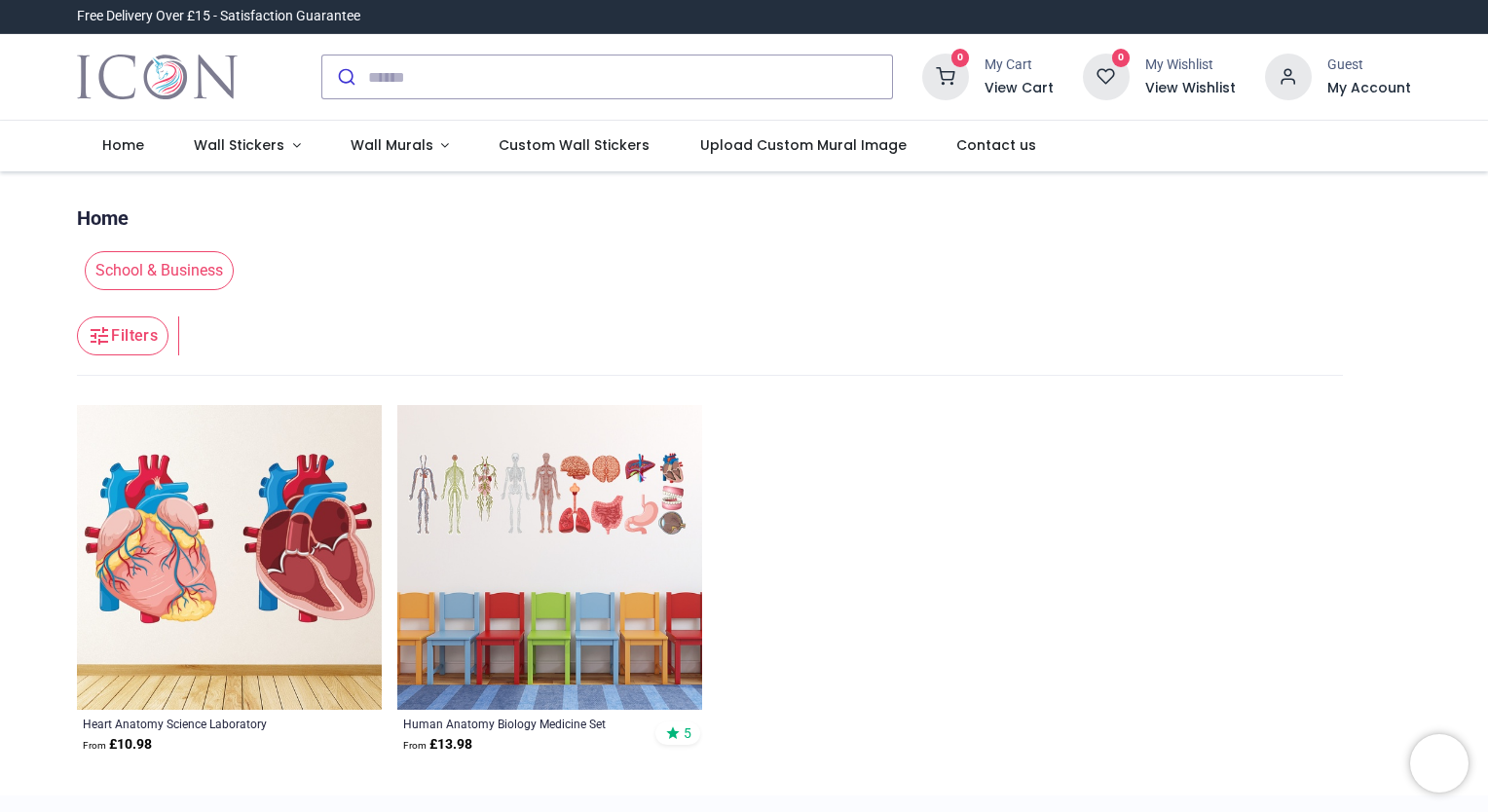
click at [258, 598] on img at bounding box center [229, 557] width 304 height 304
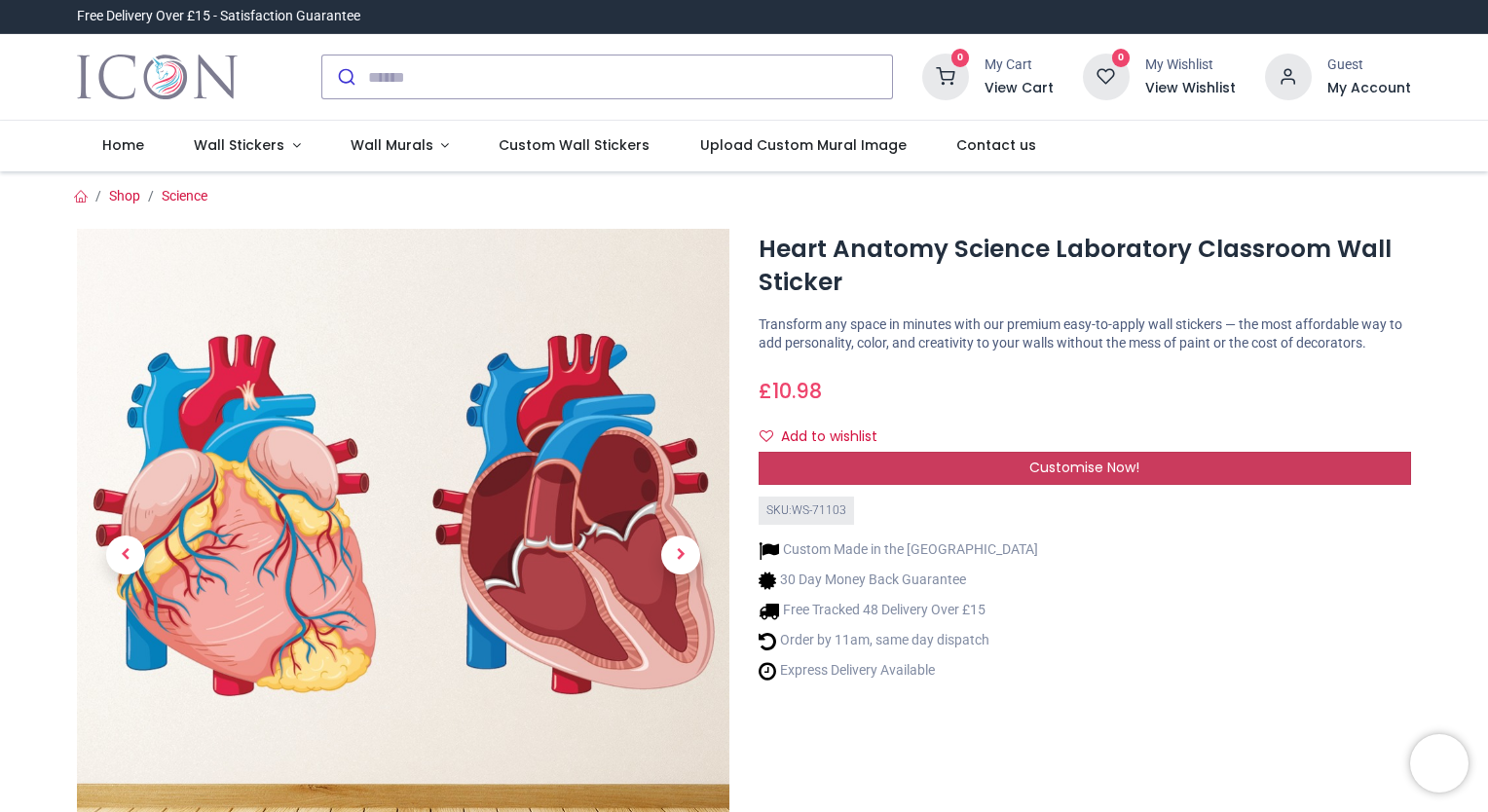
click at [1002, 466] on div "Customise Now!" at bounding box center [1085, 468] width 652 height 34
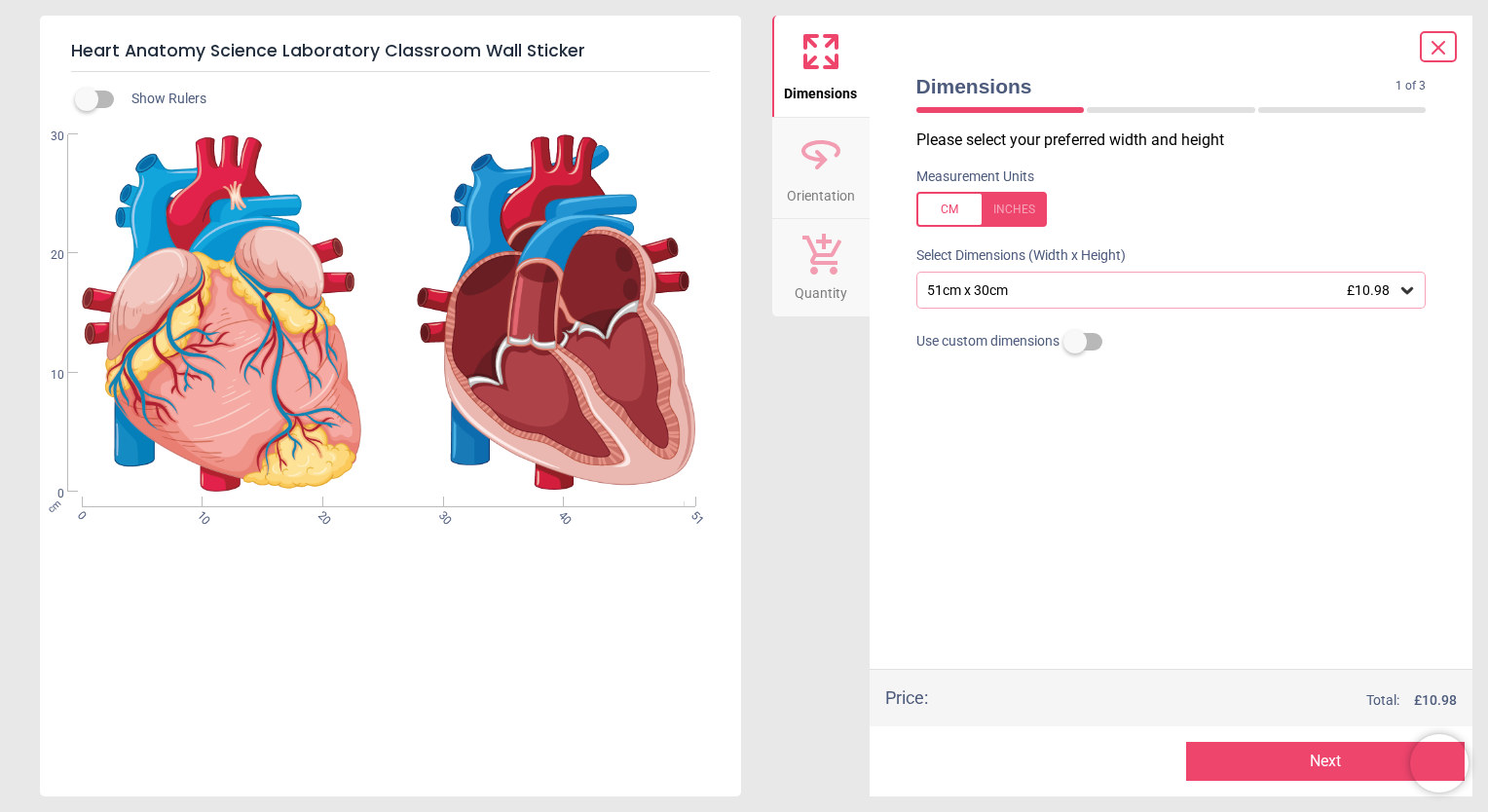
click at [1417, 286] on div "51cm x 30cm £10.98" at bounding box center [1172, 291] width 510 height 37
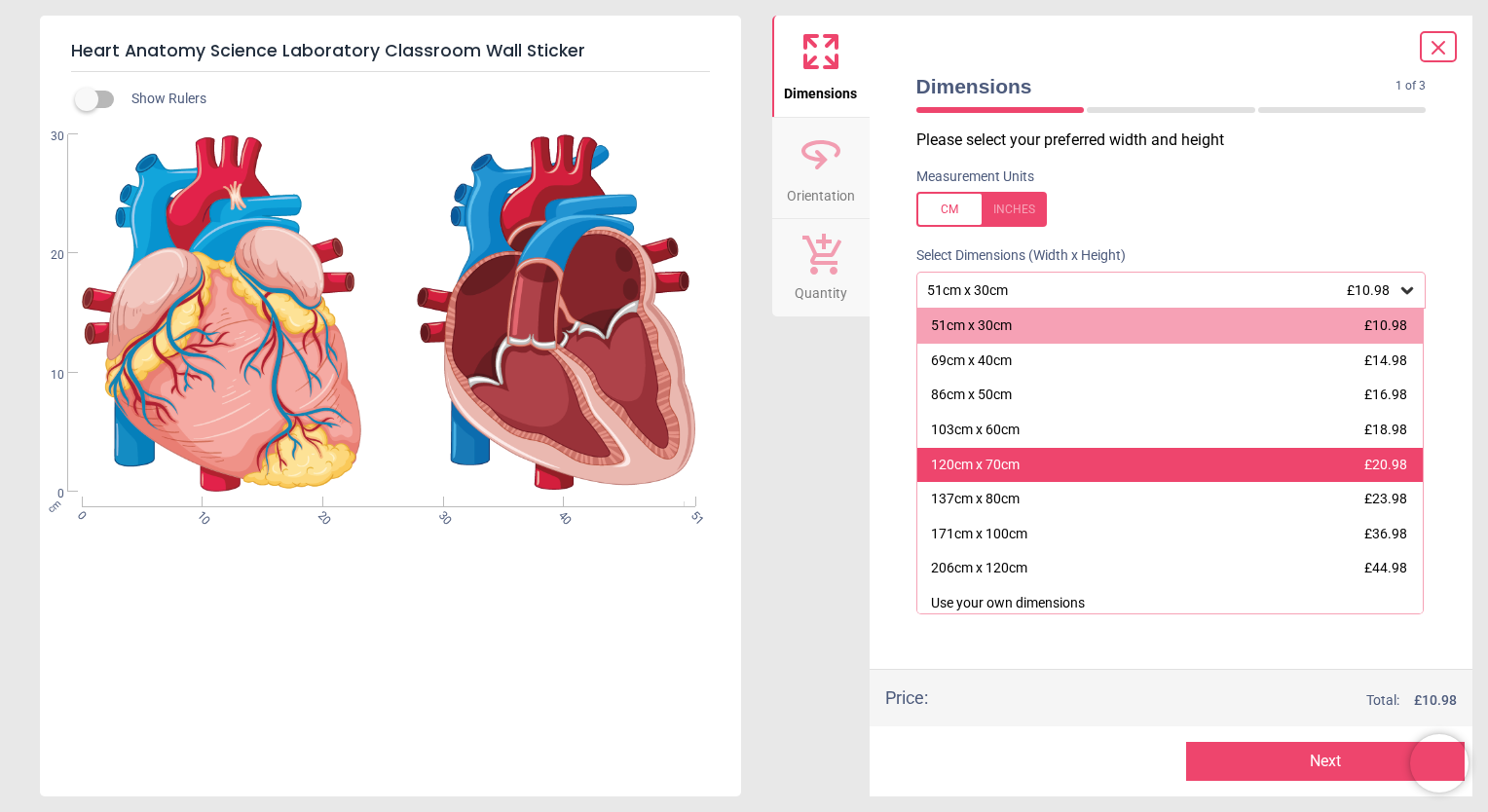
click at [1281, 481] on div "120cm x 70cm £20.98" at bounding box center [1171, 465] width 507 height 35
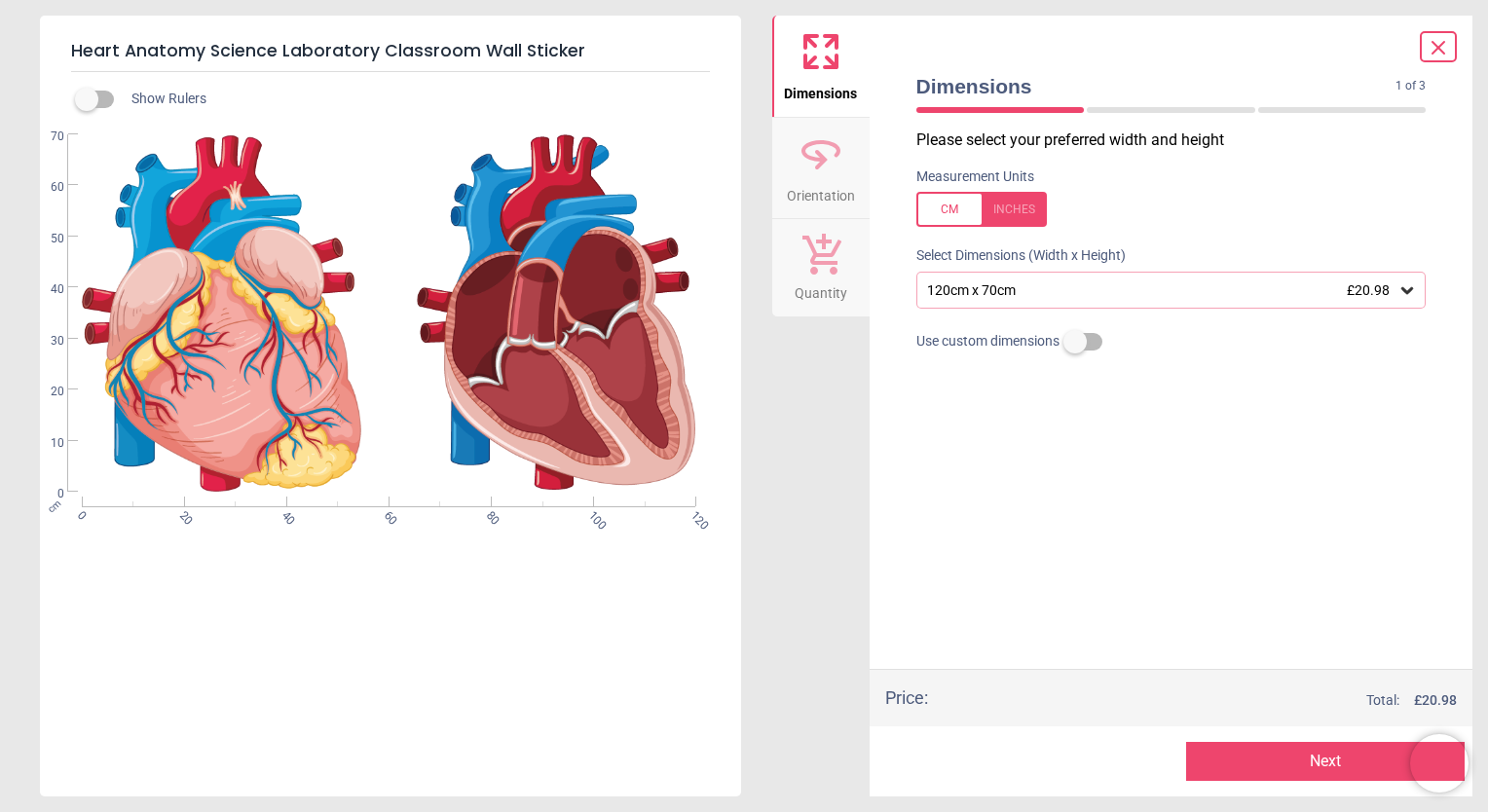
click at [1410, 299] on icon at bounding box center [1407, 291] width 20 height 20
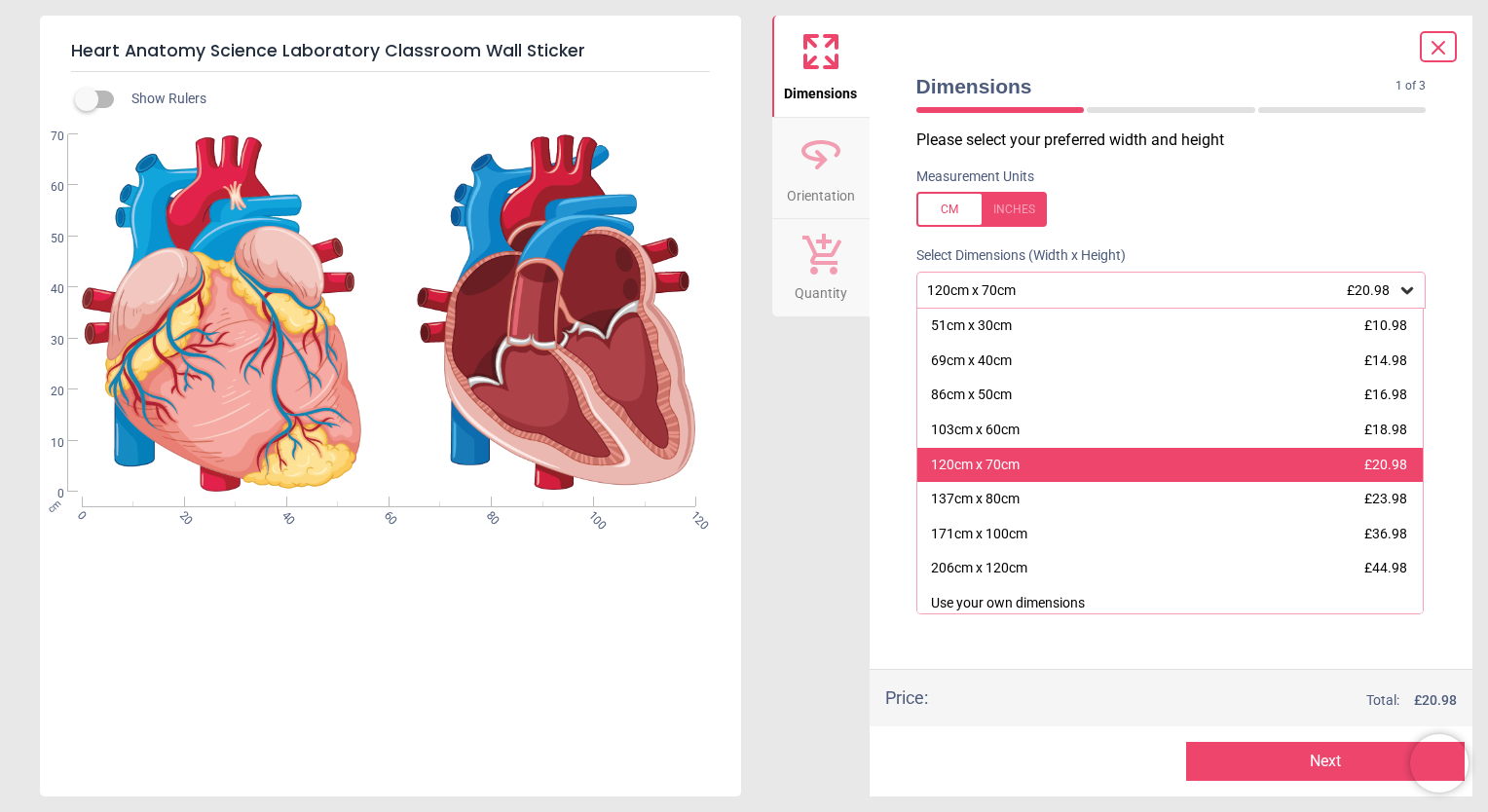
click at [1252, 464] on div "120cm x 70cm £20.98" at bounding box center [1171, 465] width 507 height 35
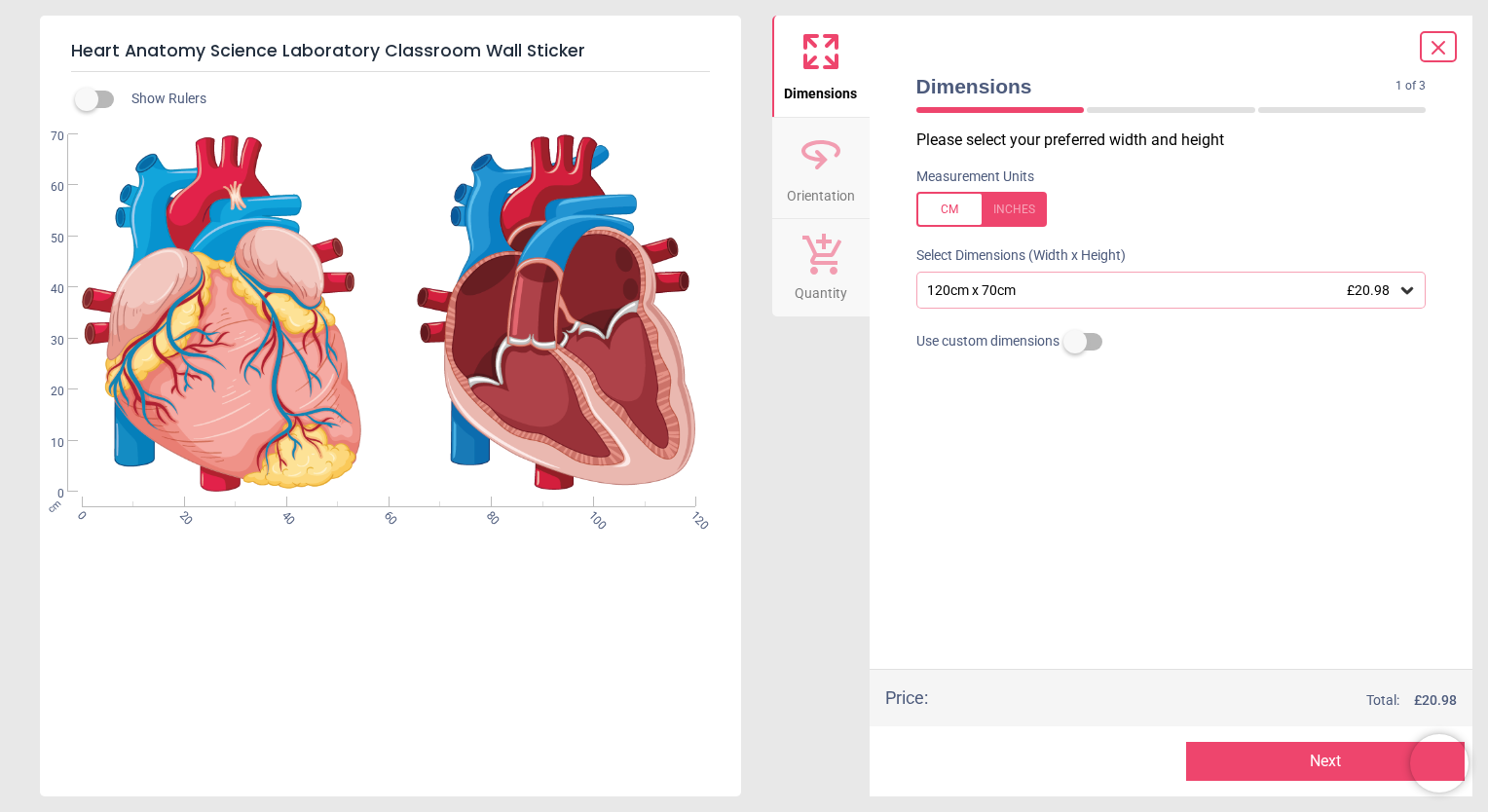
click at [1435, 54] on icon at bounding box center [1438, 48] width 24 height 24
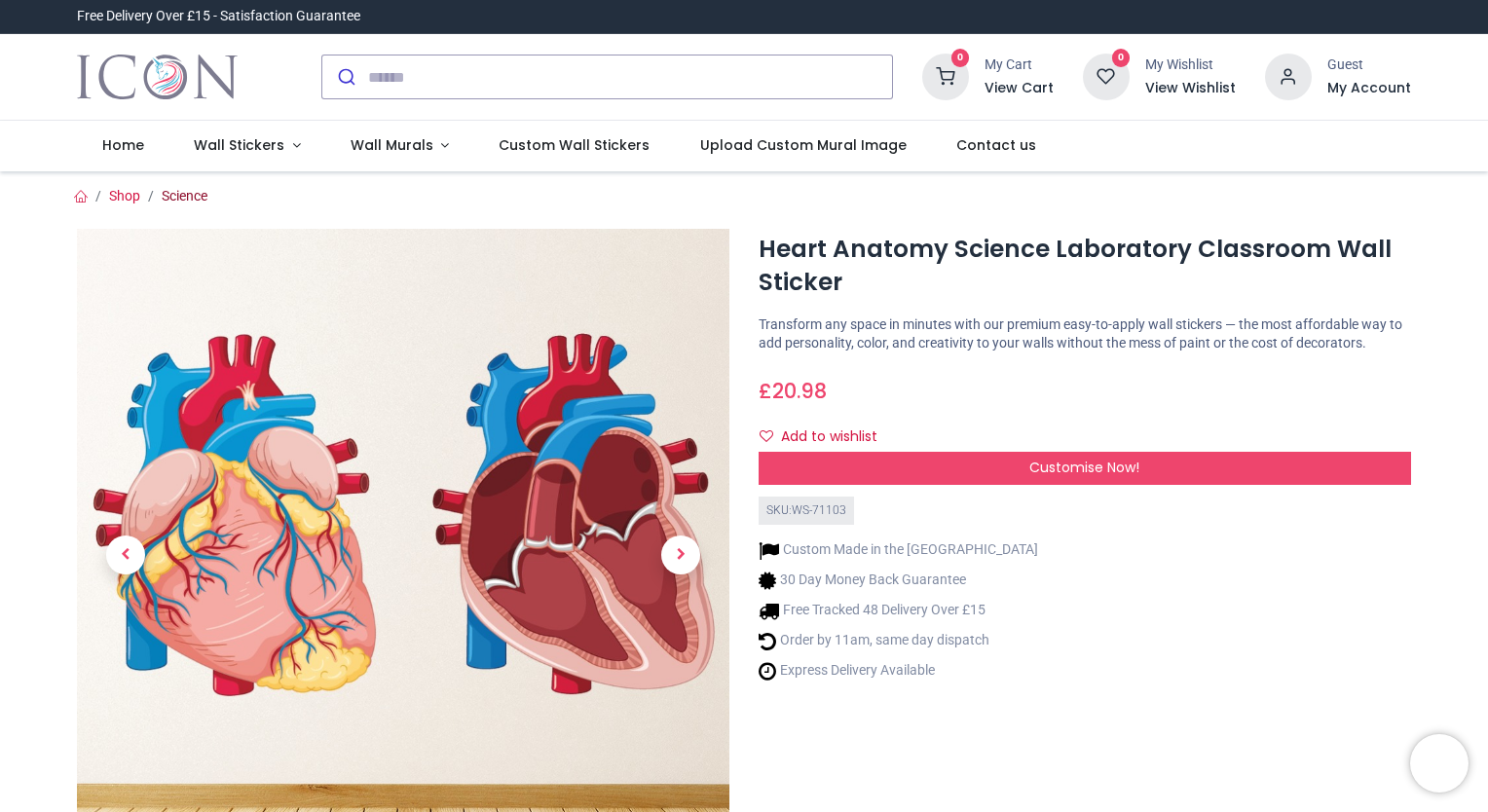
click at [194, 194] on link "Science" at bounding box center [184, 196] width 45 height 16
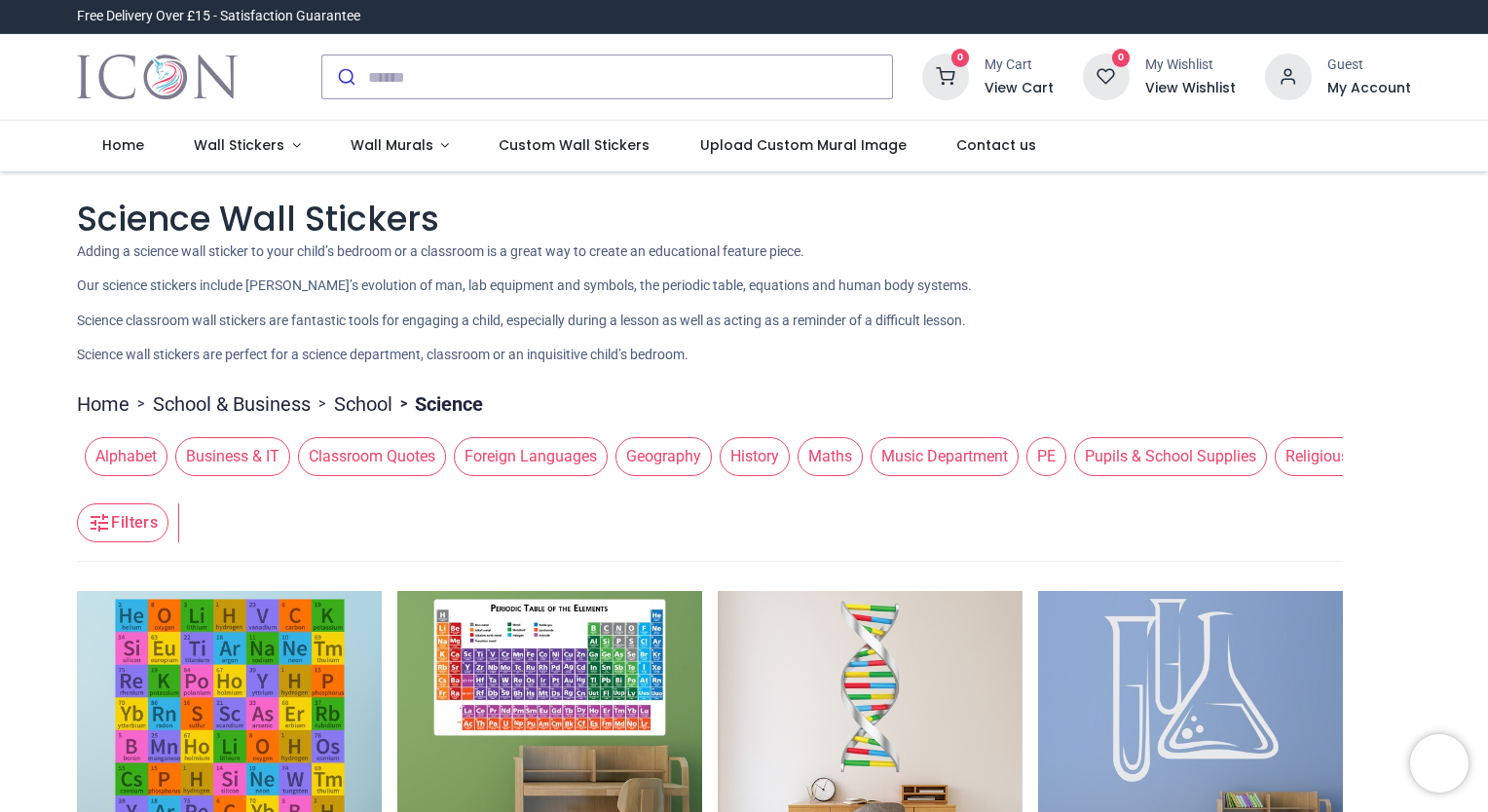
click at [1048, 239] on h1 "Science Wall Stickers" at bounding box center [744, 219] width 1334 height 47
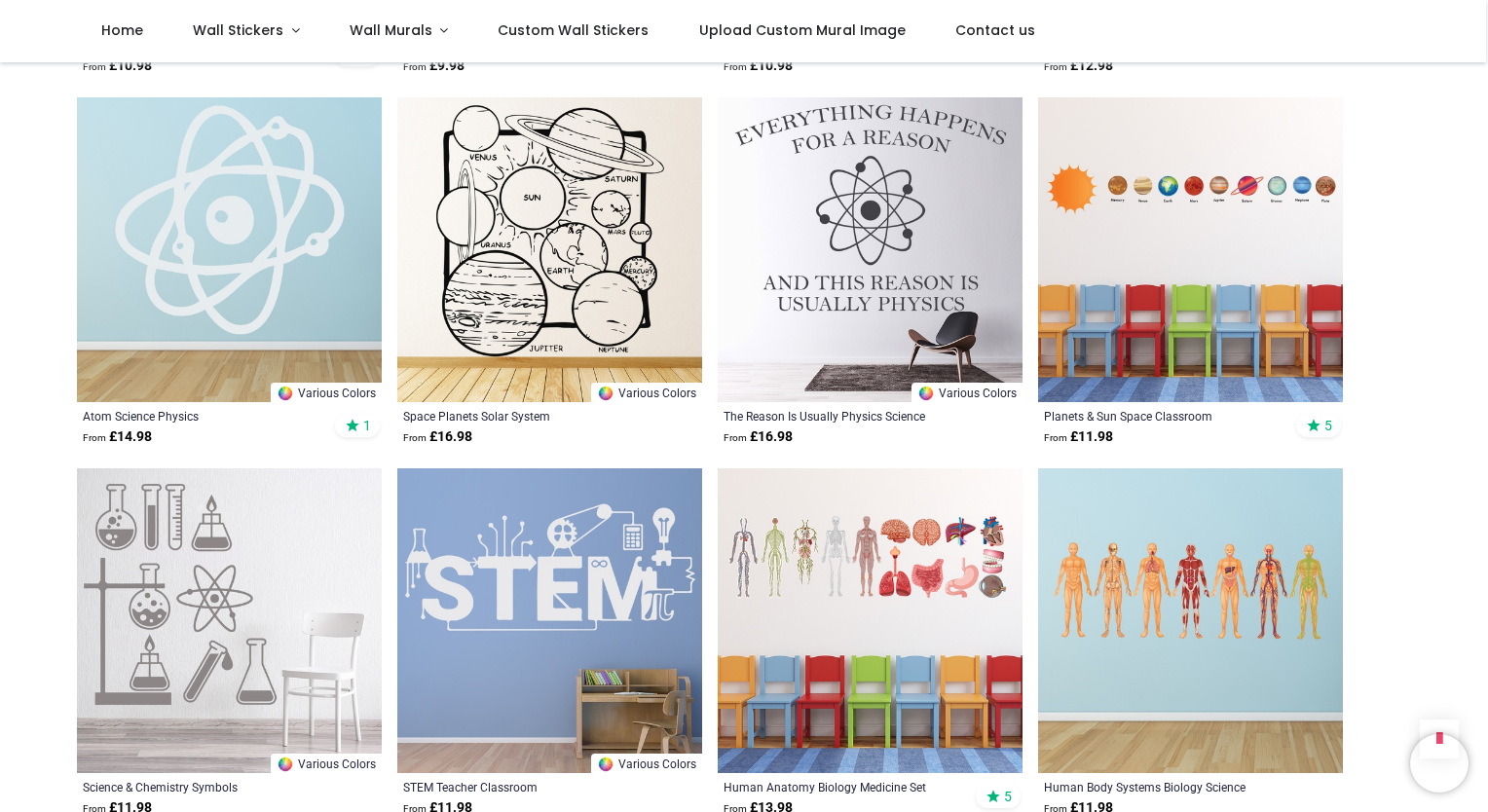
scroll to position [1908, 0]
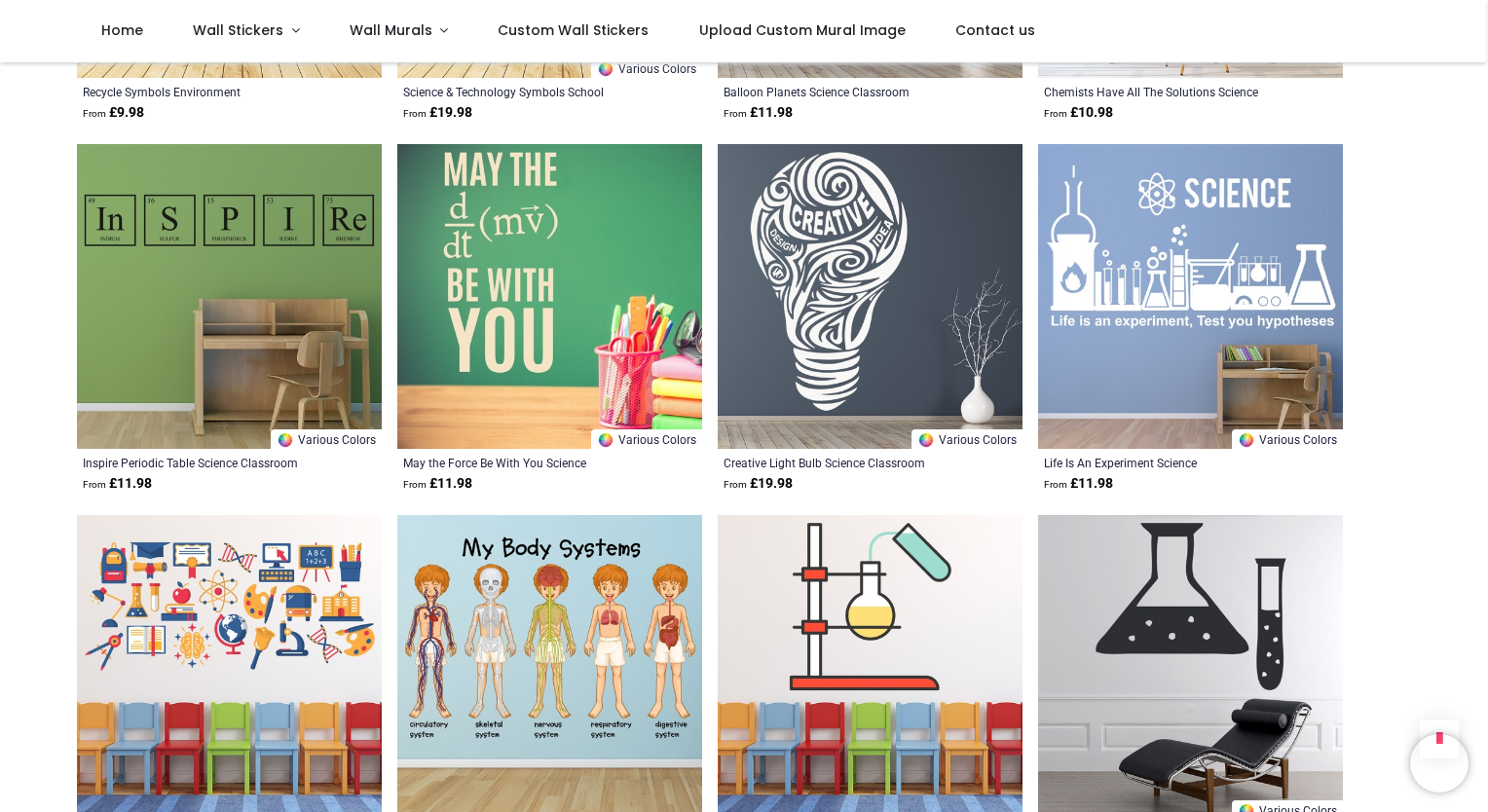
scroll to position [4050, 0]
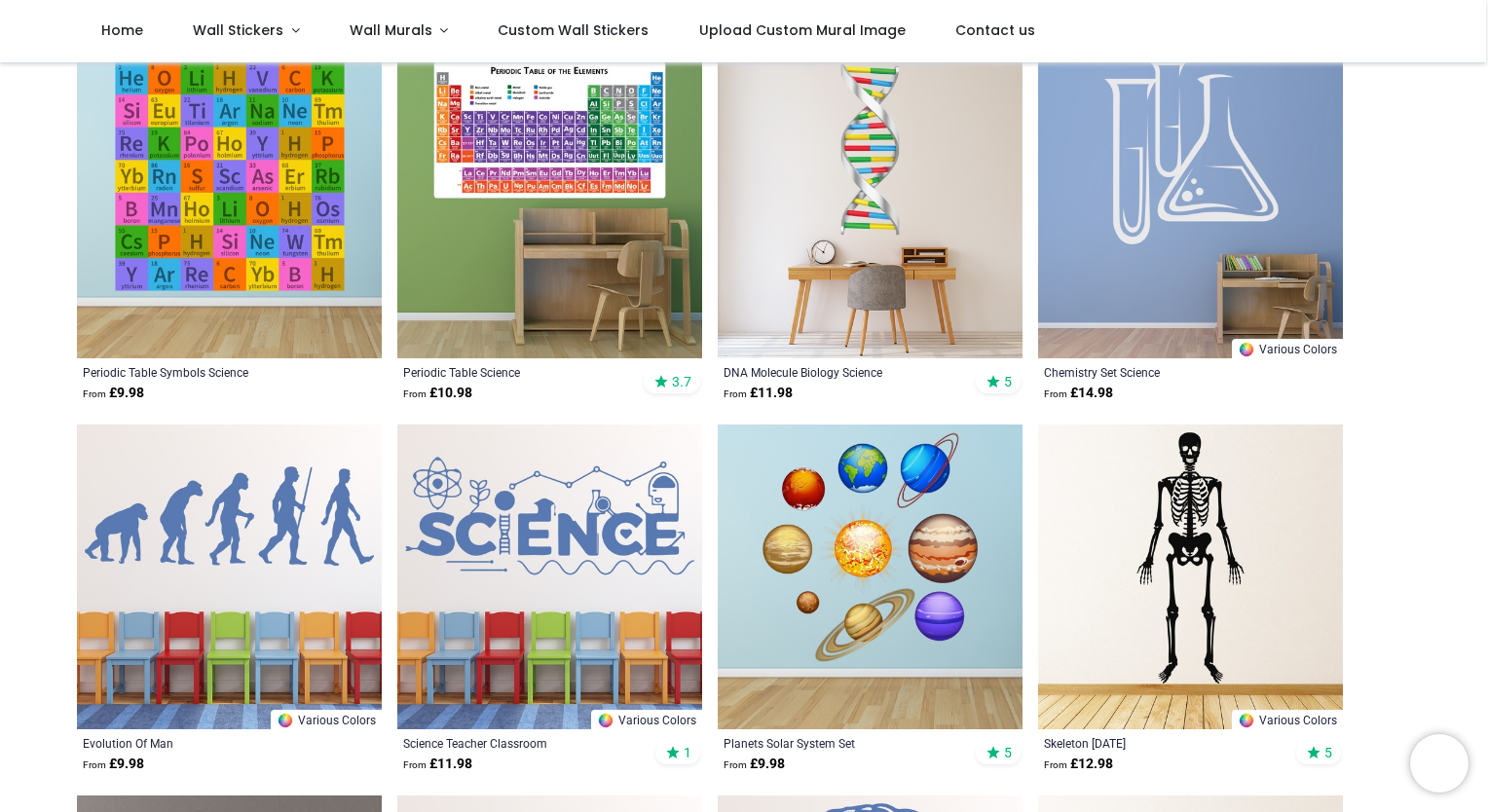
scroll to position [429, 0]
click at [1212, 590] on img at bounding box center [1189, 577] width 304 height 304
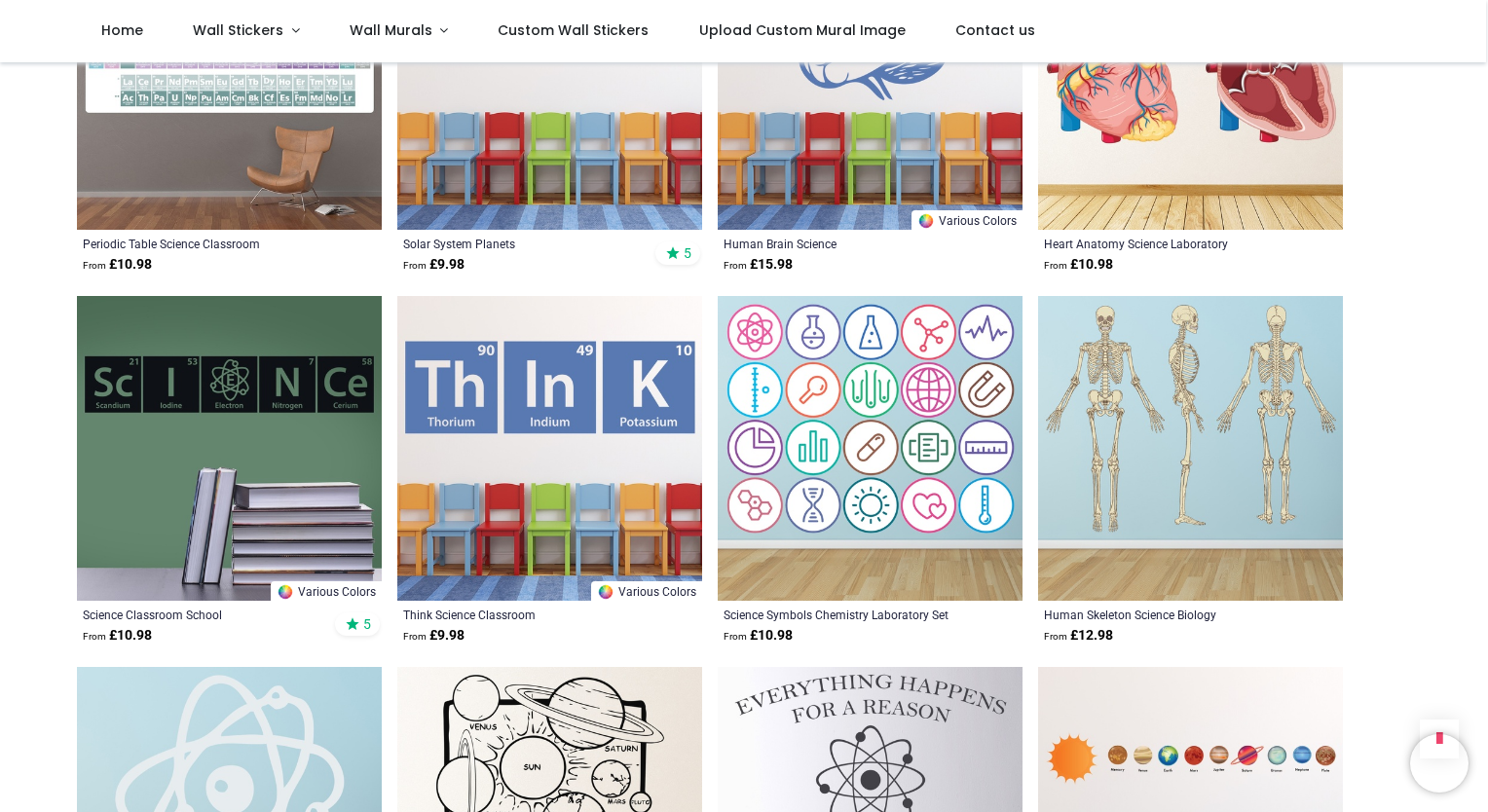
scroll to position [1324, 0]
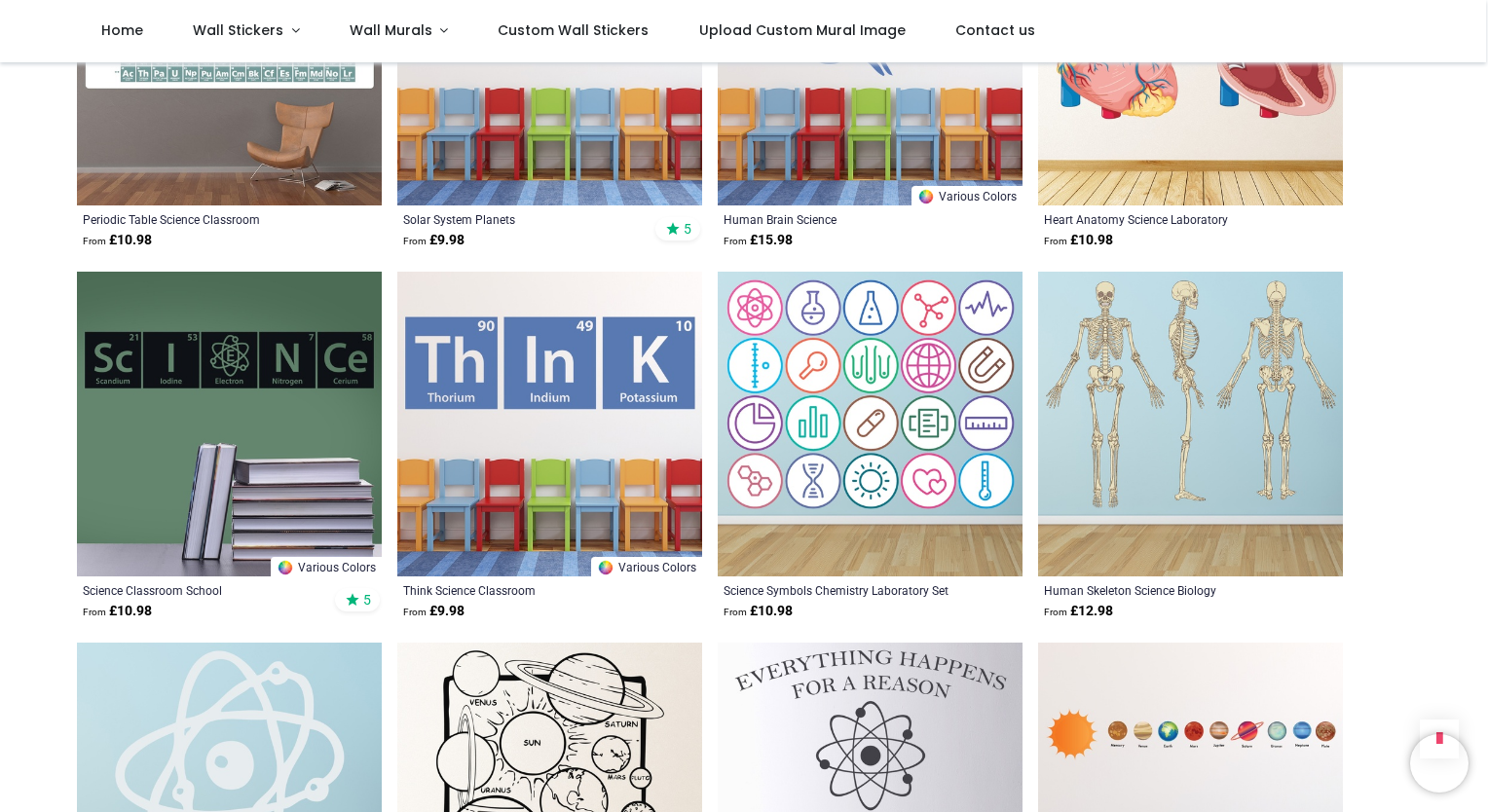
click at [1184, 411] on img at bounding box center [1189, 424] width 304 height 304
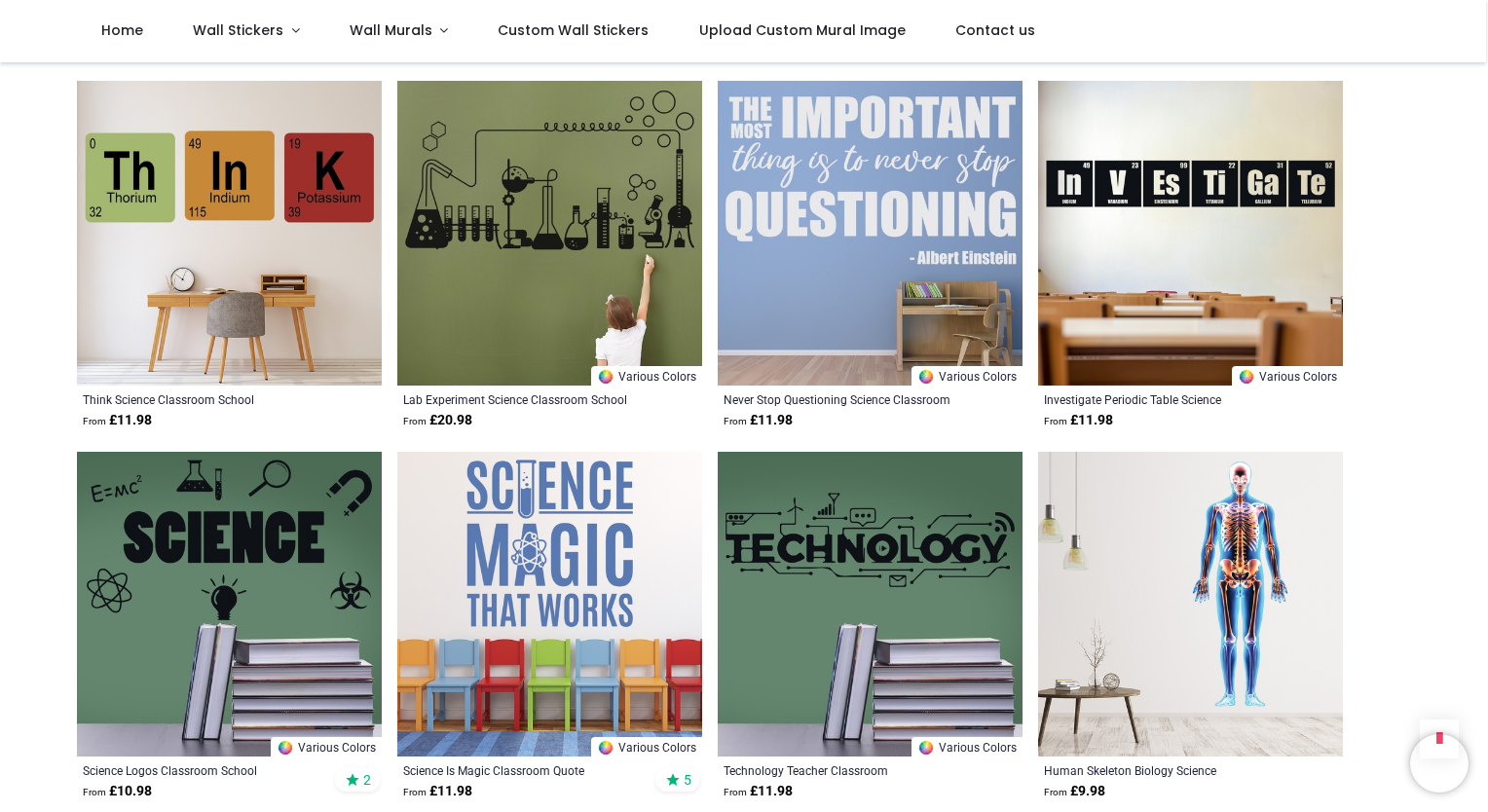
scroll to position [3038, 0]
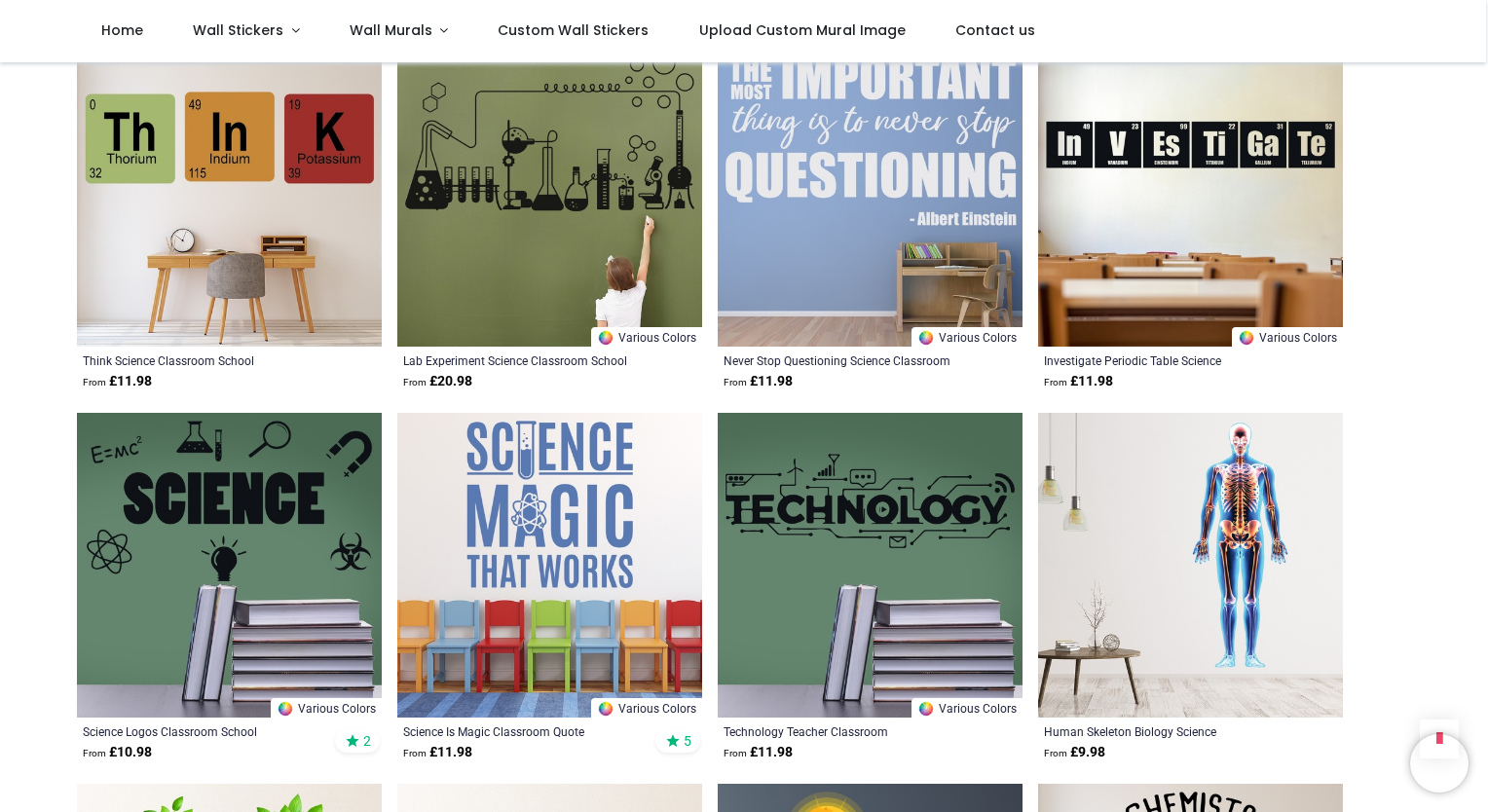
click at [1190, 515] on img at bounding box center [1189, 565] width 304 height 304
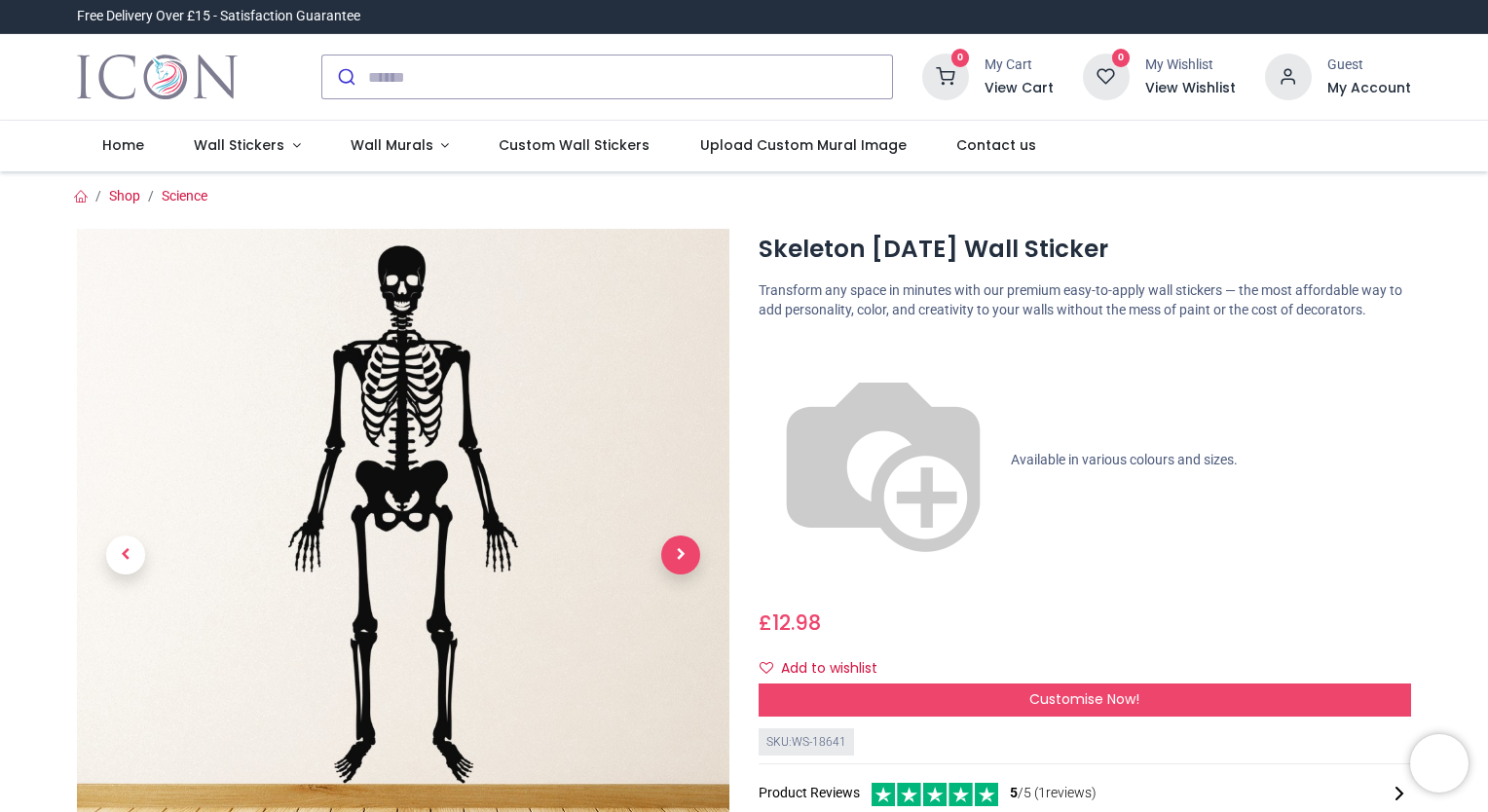
click at [684, 558] on span "Next" at bounding box center [681, 555] width 39 height 39
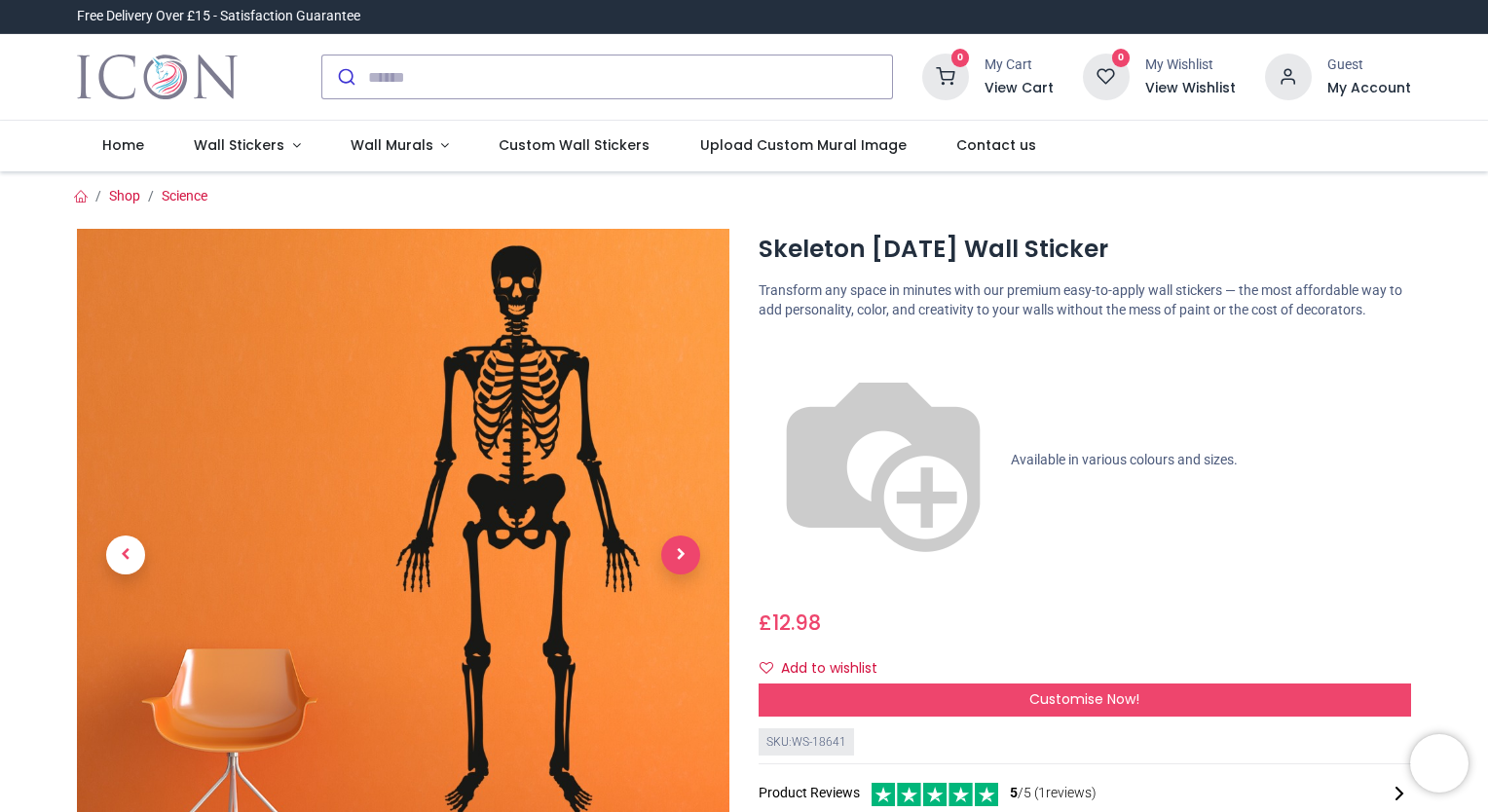
click at [684, 558] on span "Next" at bounding box center [681, 555] width 39 height 39
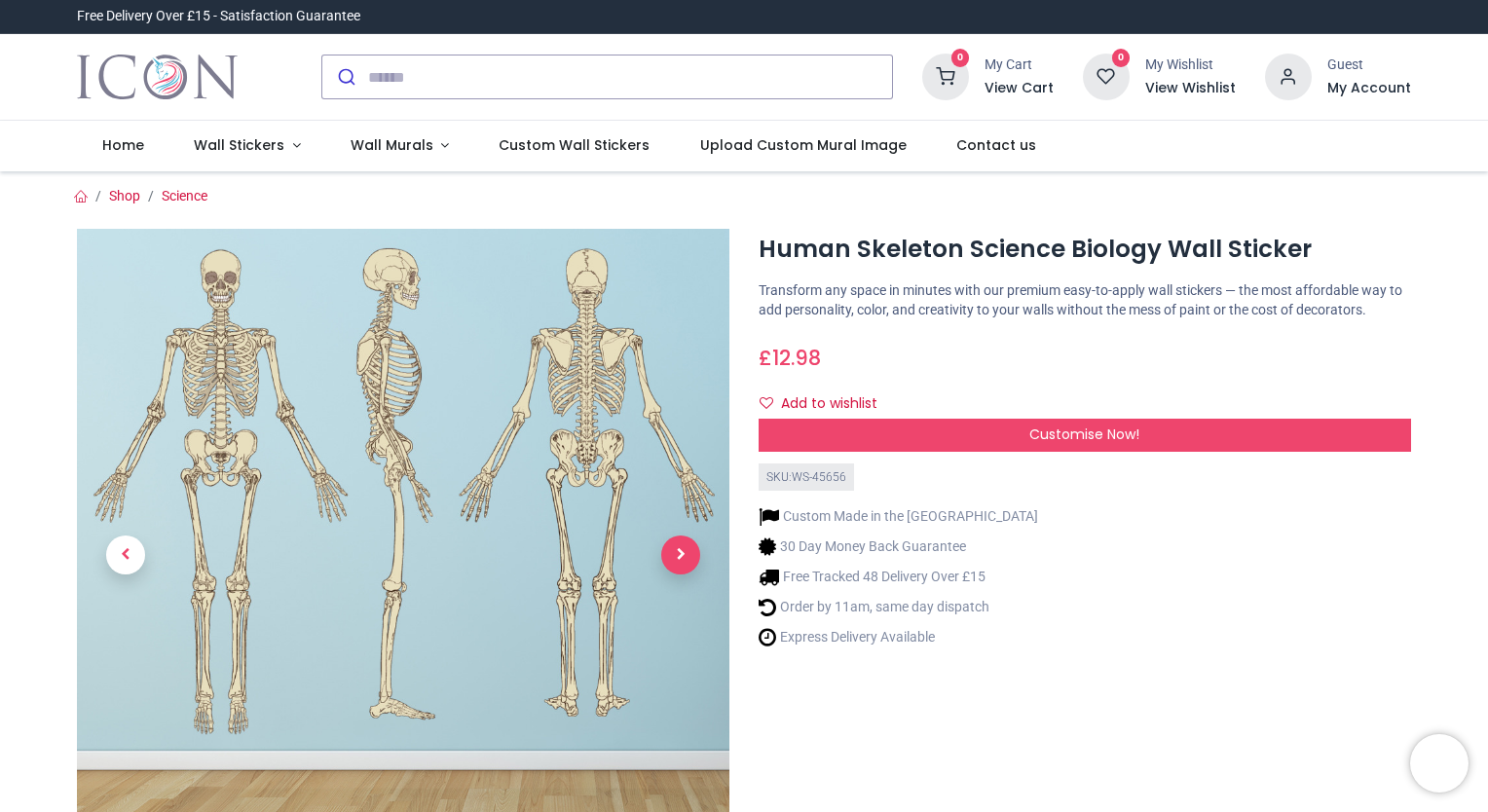
click at [676, 563] on span "Next" at bounding box center [681, 555] width 39 height 39
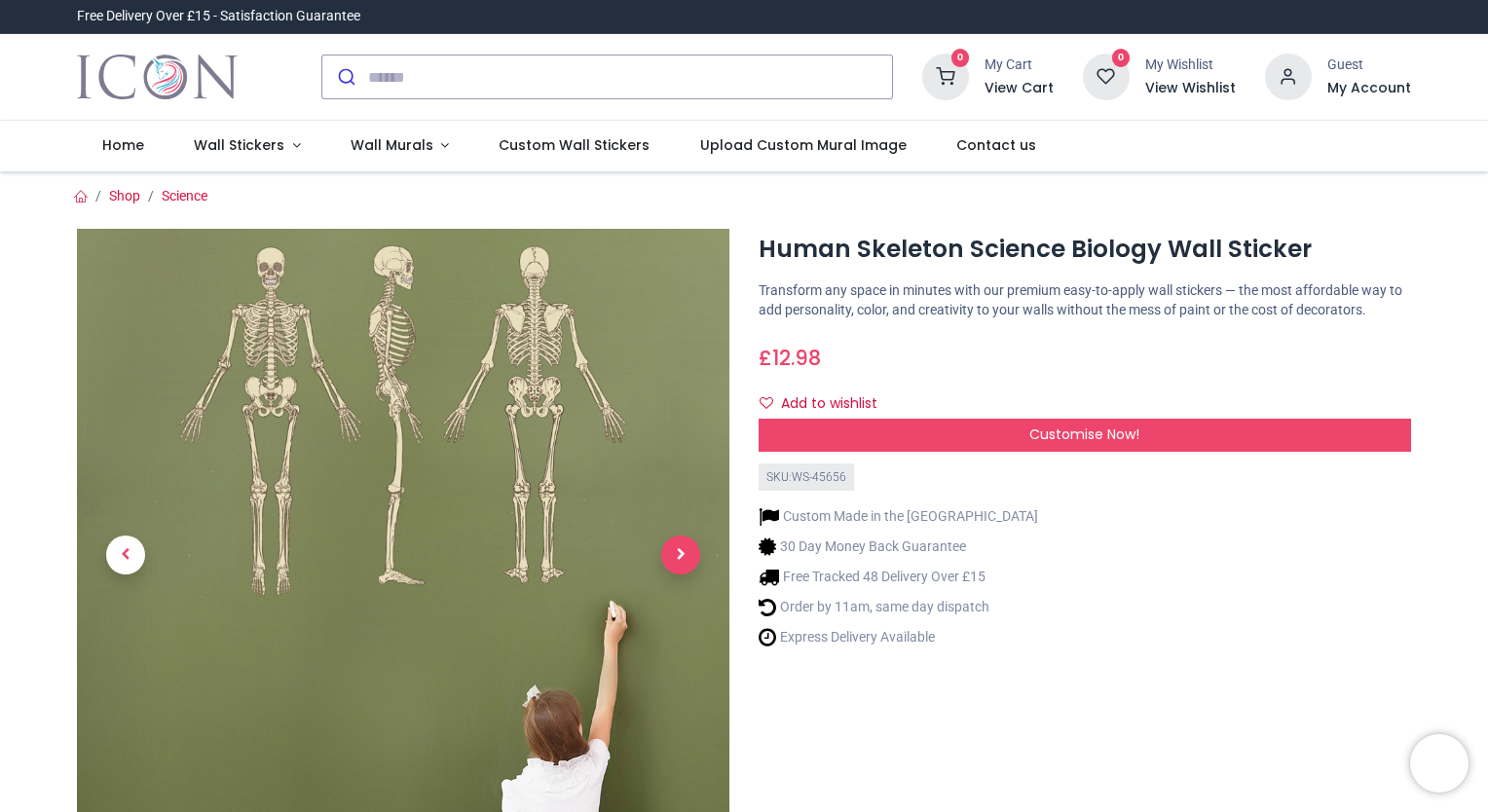
click at [676, 563] on span "Next" at bounding box center [681, 555] width 39 height 39
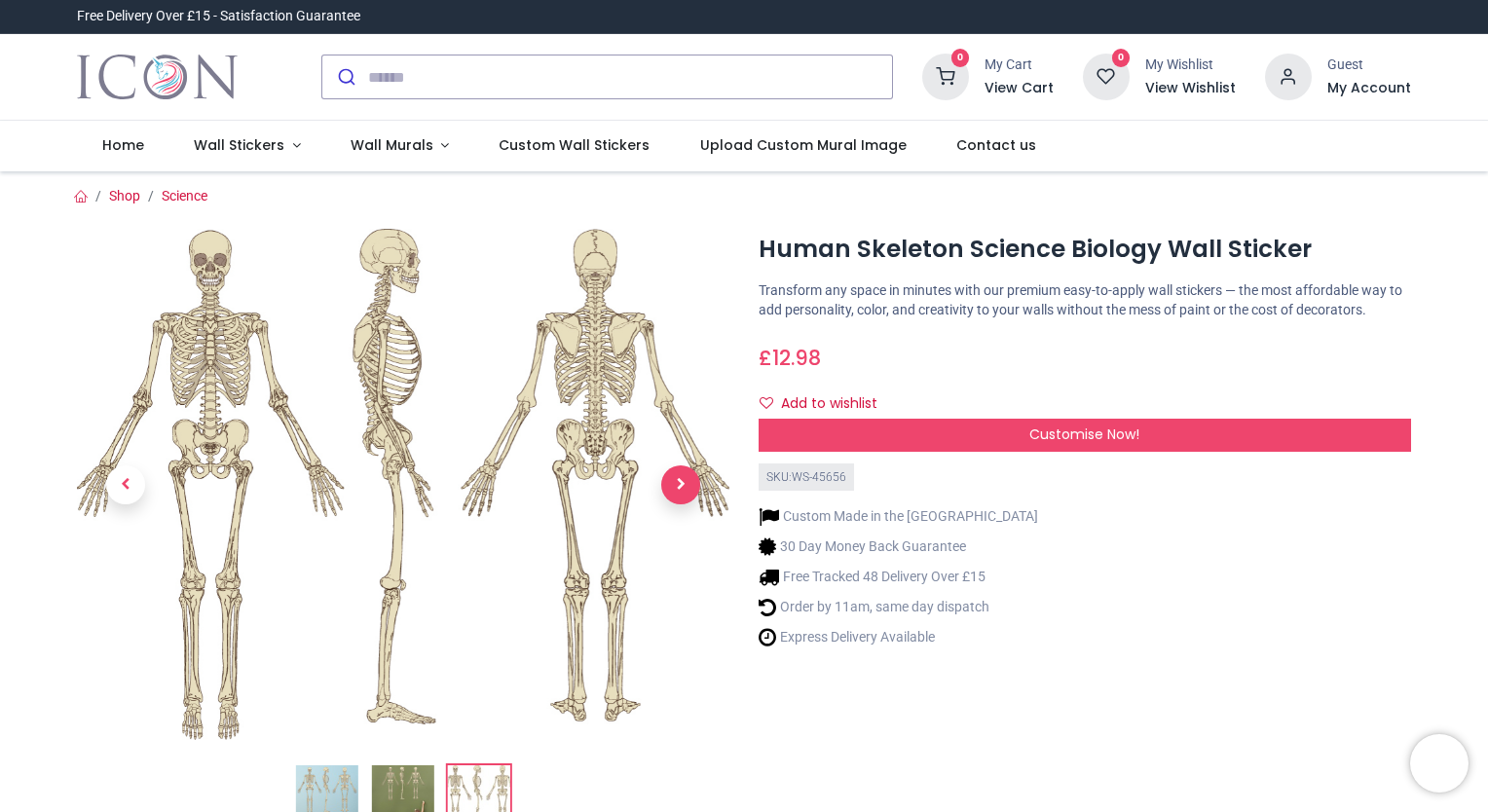
click at [674, 493] on span "Next" at bounding box center [681, 485] width 39 height 39
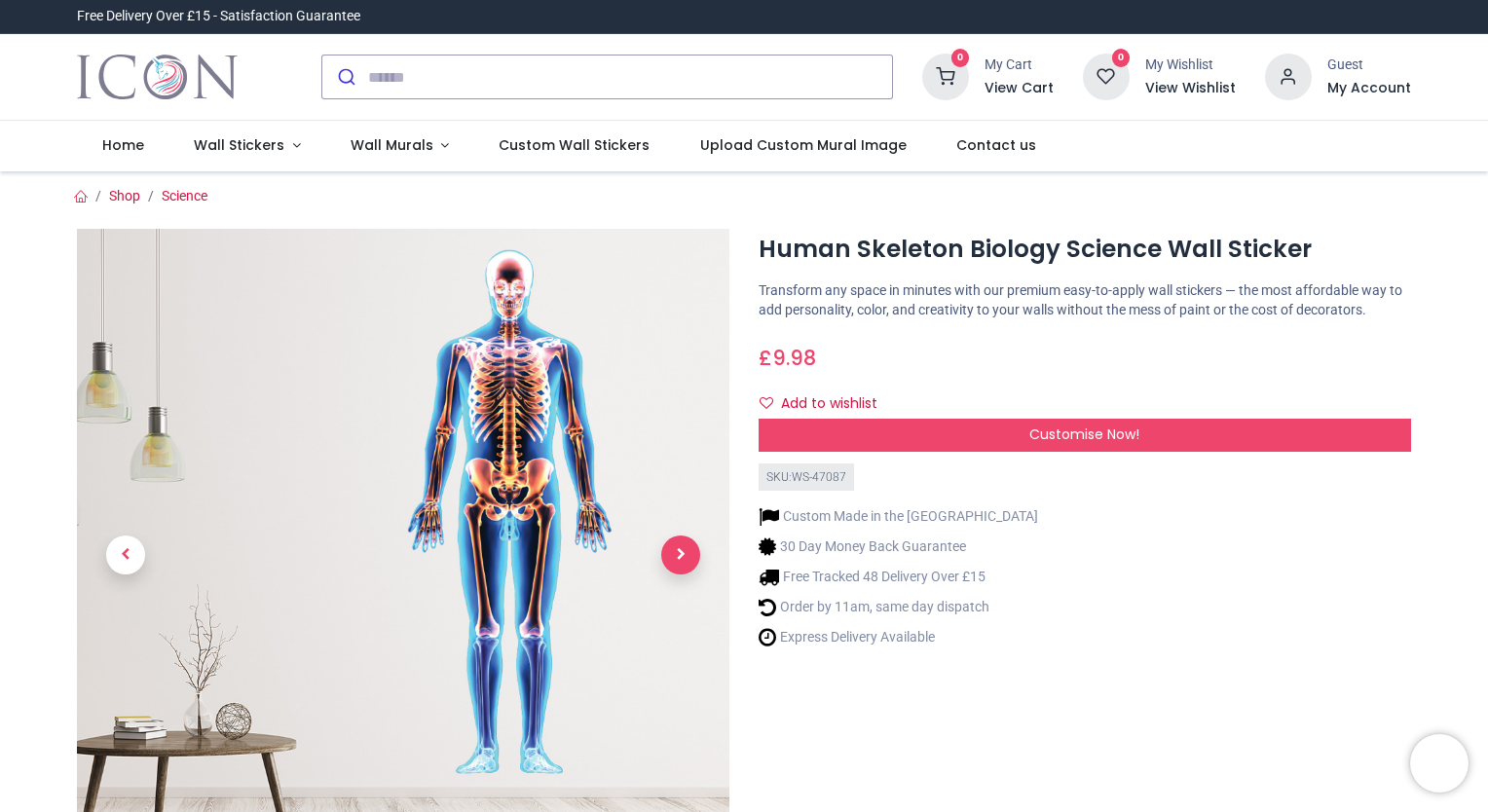
click at [675, 569] on span "Next" at bounding box center [681, 555] width 39 height 39
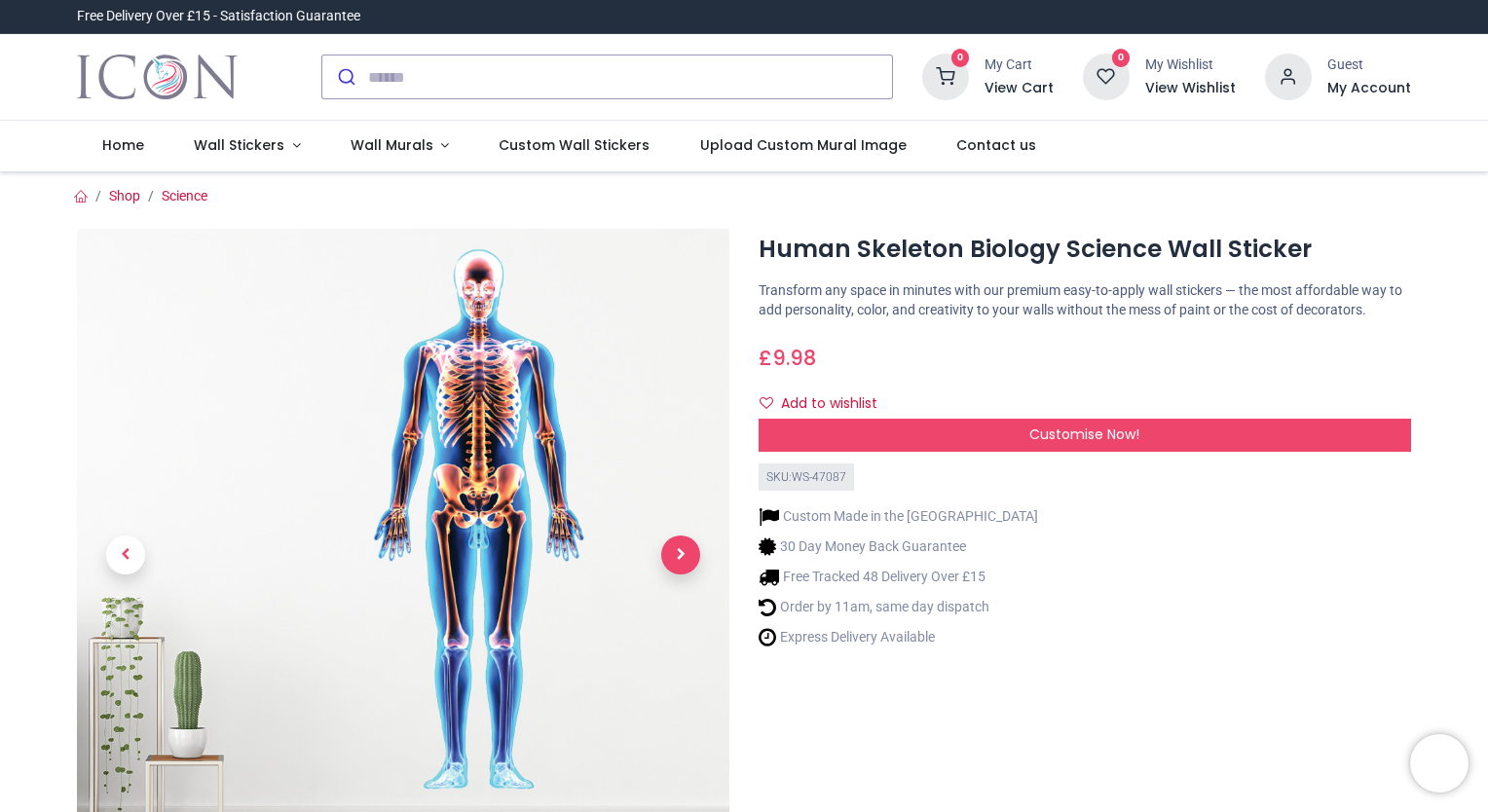
click at [675, 569] on span "Next" at bounding box center [681, 555] width 39 height 39
